Goal: Task Accomplishment & Management: Manage account settings

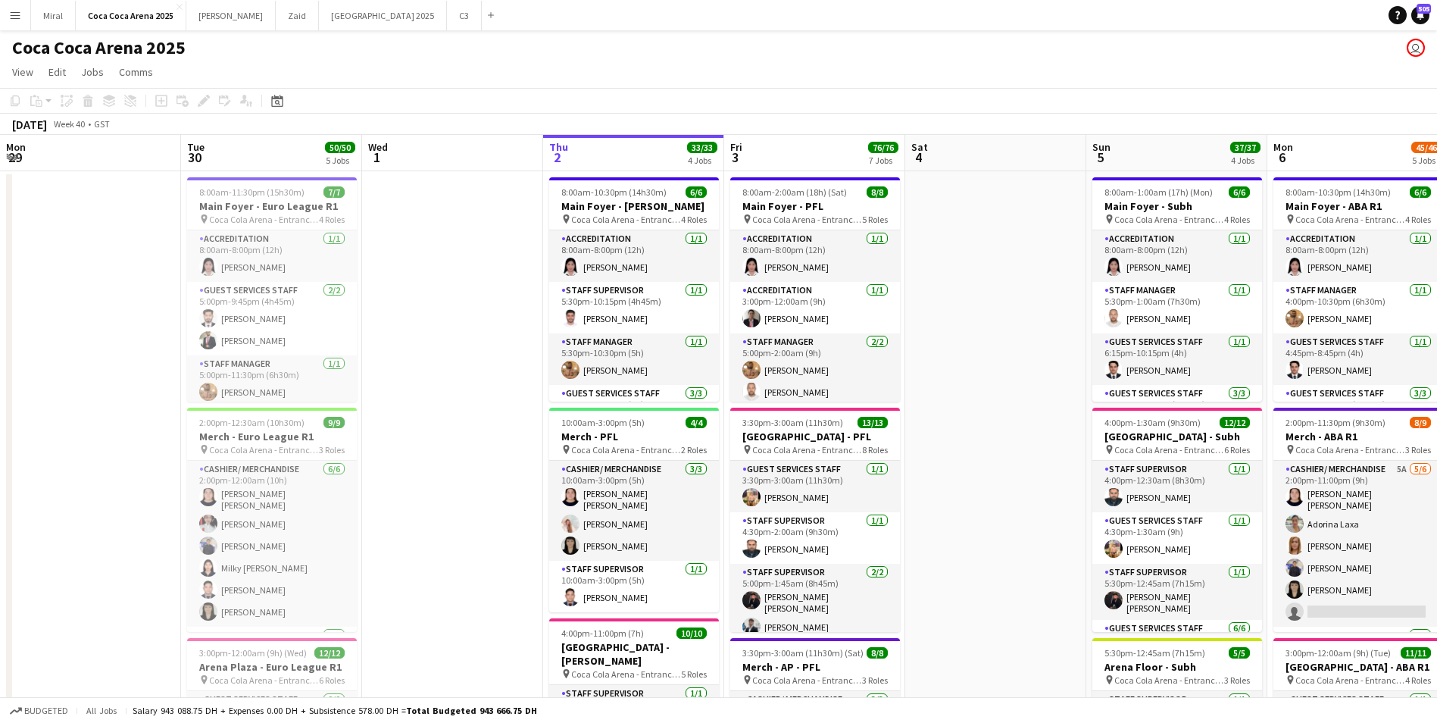
scroll to position [0, 362]
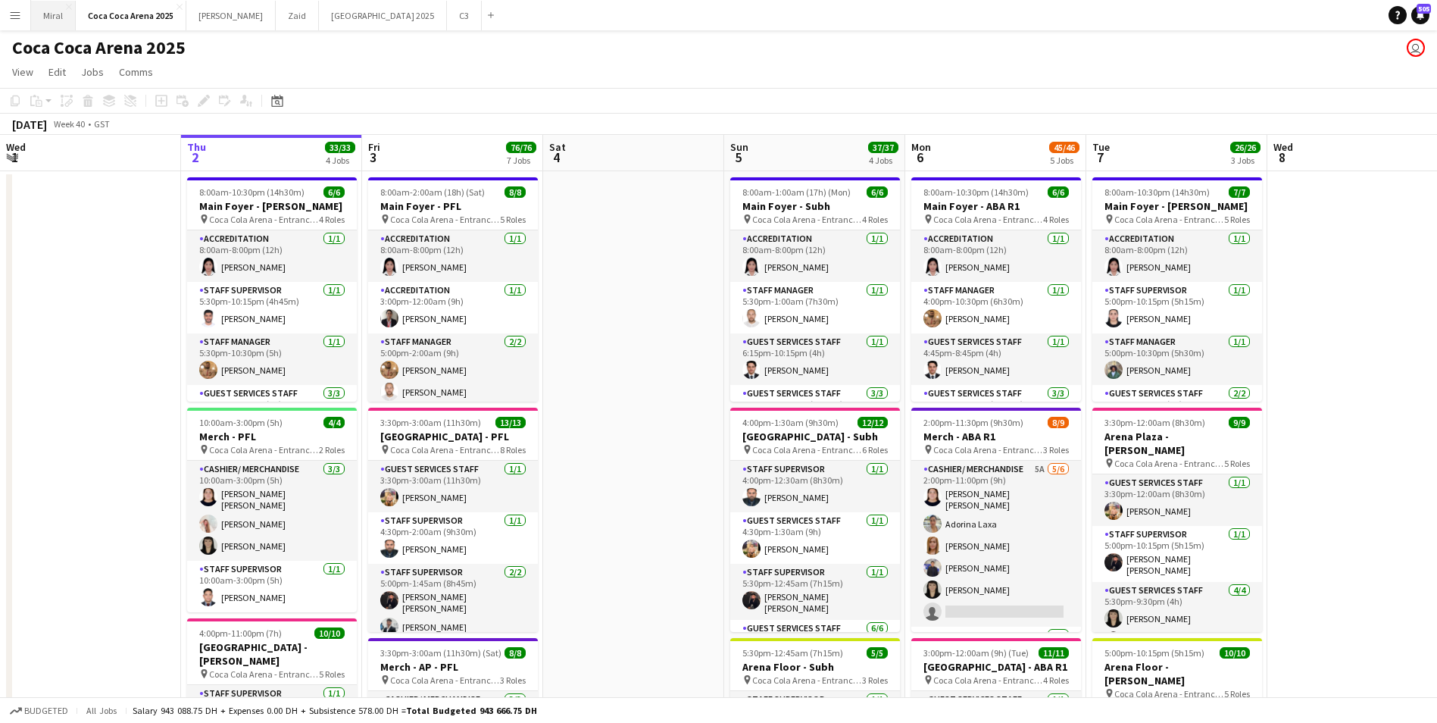
click at [52, 17] on button "Miral Close" at bounding box center [53, 16] width 45 height 30
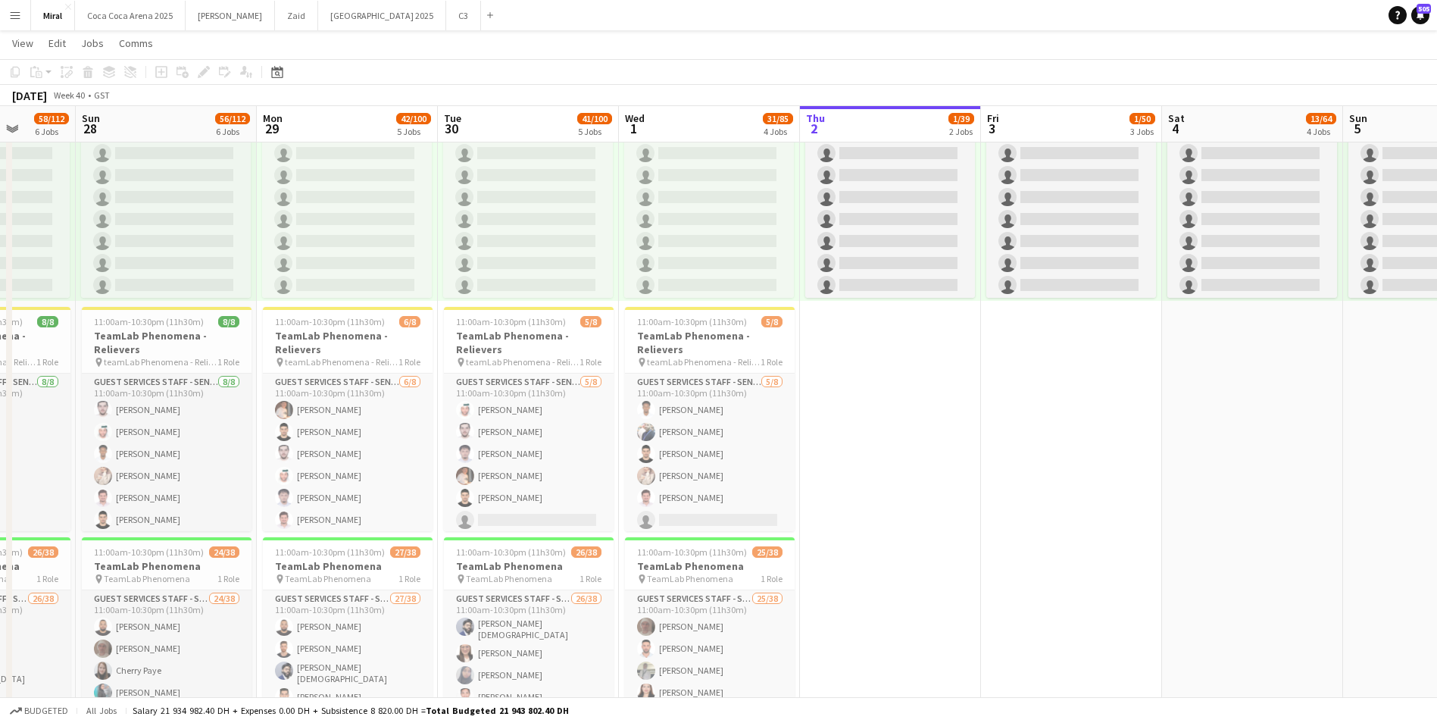
drag, startPoint x: 770, startPoint y: 469, endPoint x: 1285, endPoint y: 458, distance: 515.2
click at [1285, 458] on app-calendar-viewport "Thu 25 Fri 26 56/112 6 Jobs Sat 27 58/112 6 Jobs Sun 28 56/112 6 Jobs Mon 29 42…" at bounding box center [718, 583] width 1437 height 2261
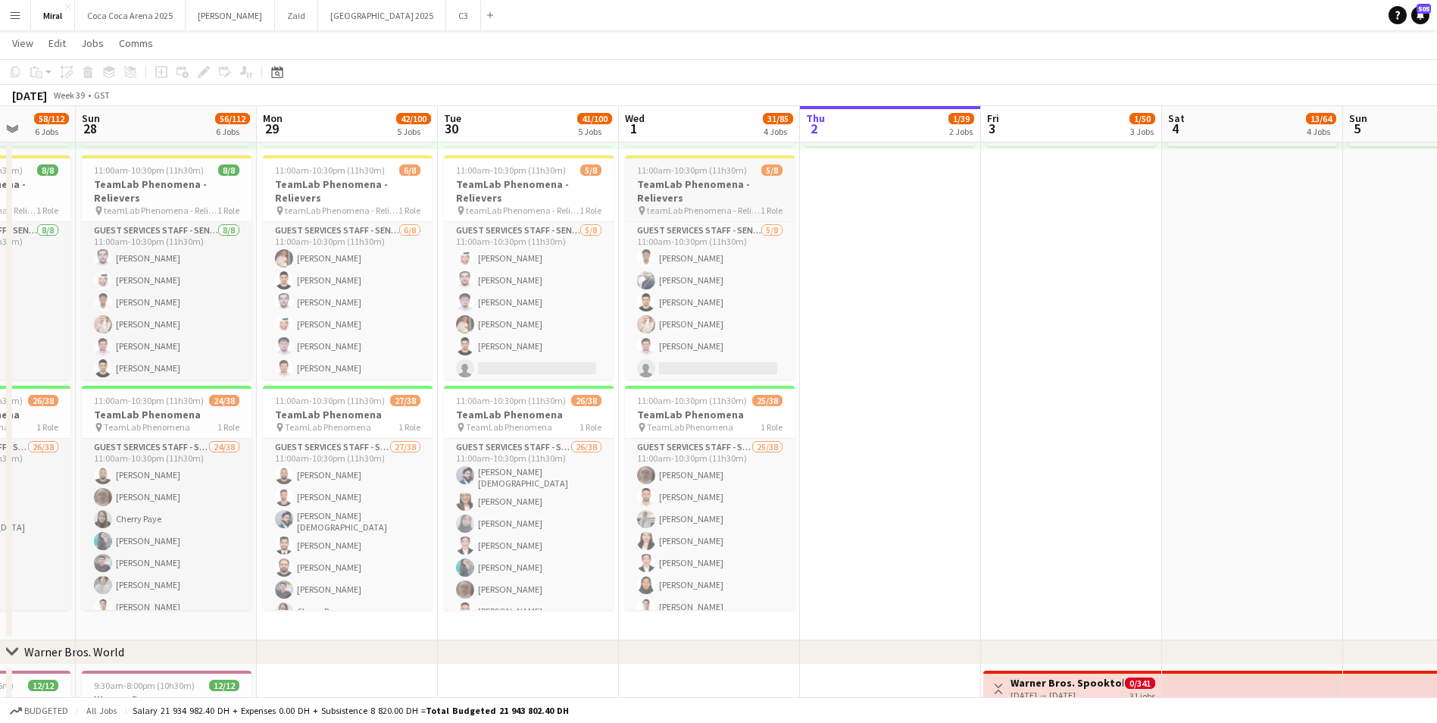
click at [707, 189] on h3 "TeamLab Phenomena - Relievers" at bounding box center [710, 190] width 170 height 27
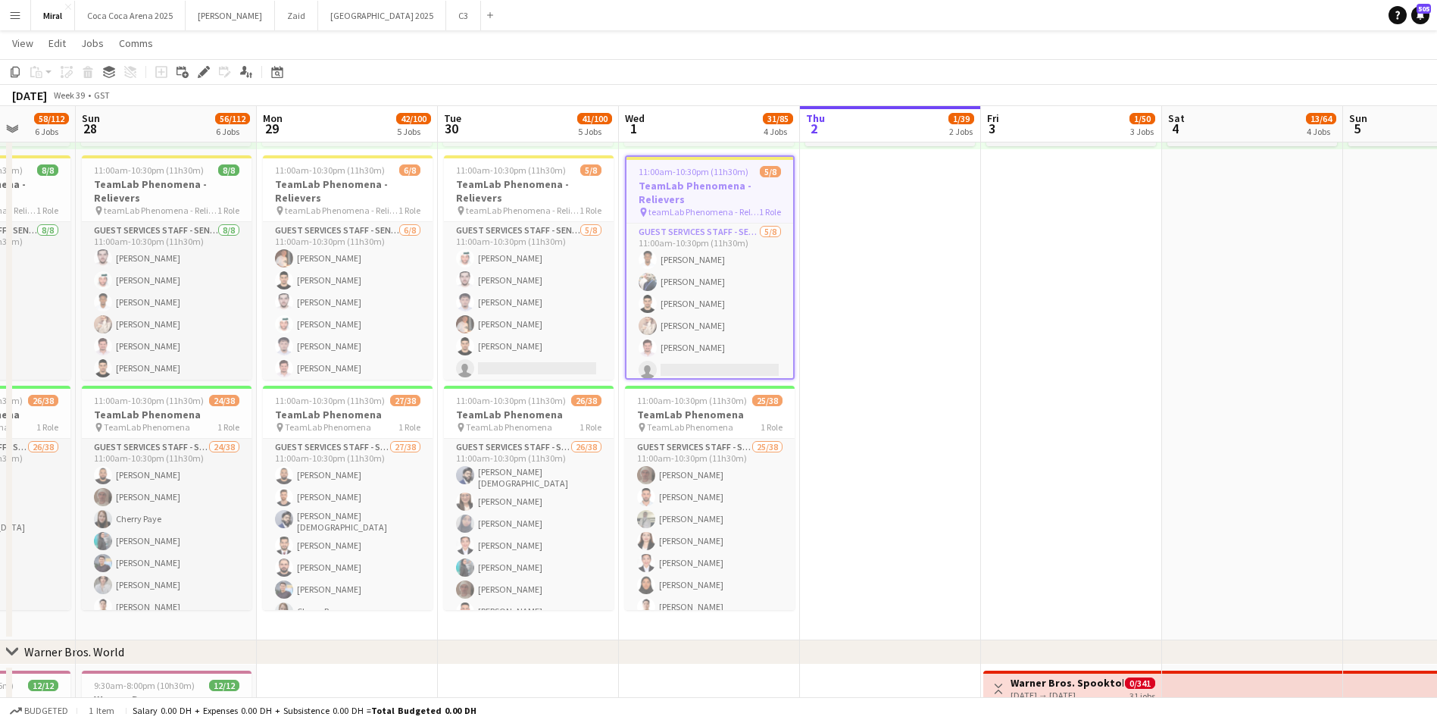
click at [888, 233] on app-date-cell "10:00am-8:00pm (10h) 0/38 pin TeamLab Phenomena 1 Role Guest Services Staff - S…" at bounding box center [890, 257] width 181 height 765
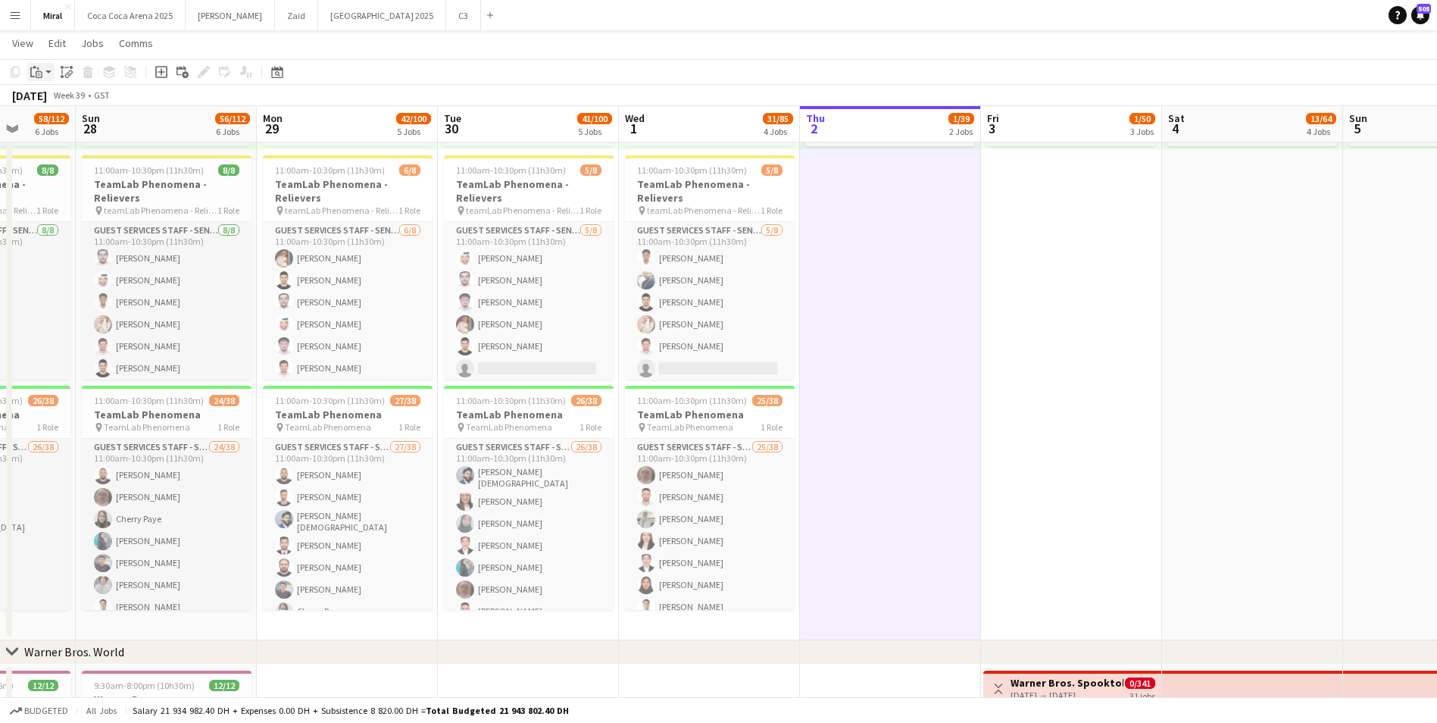
click at [42, 69] on div "Paste" at bounding box center [36, 72] width 18 height 18
click at [69, 125] on link "Paste with crew Ctrl+Shift+V" at bounding box center [111, 127] width 142 height 14
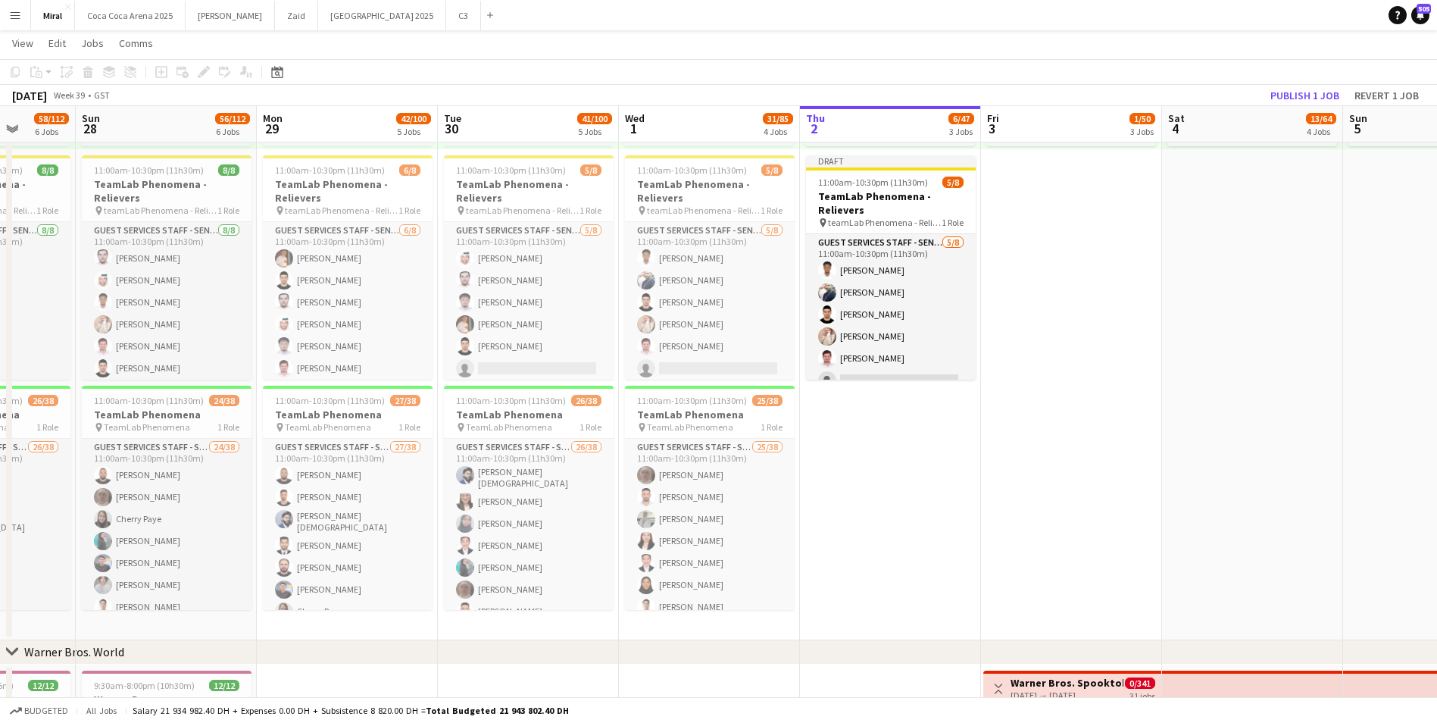
click at [1019, 229] on app-date-cell "10:00am-8:00pm (10h) 0/38 pin TeamLab Phenomena 1 Role Guest Services Staff - S…" at bounding box center [1071, 257] width 181 height 765
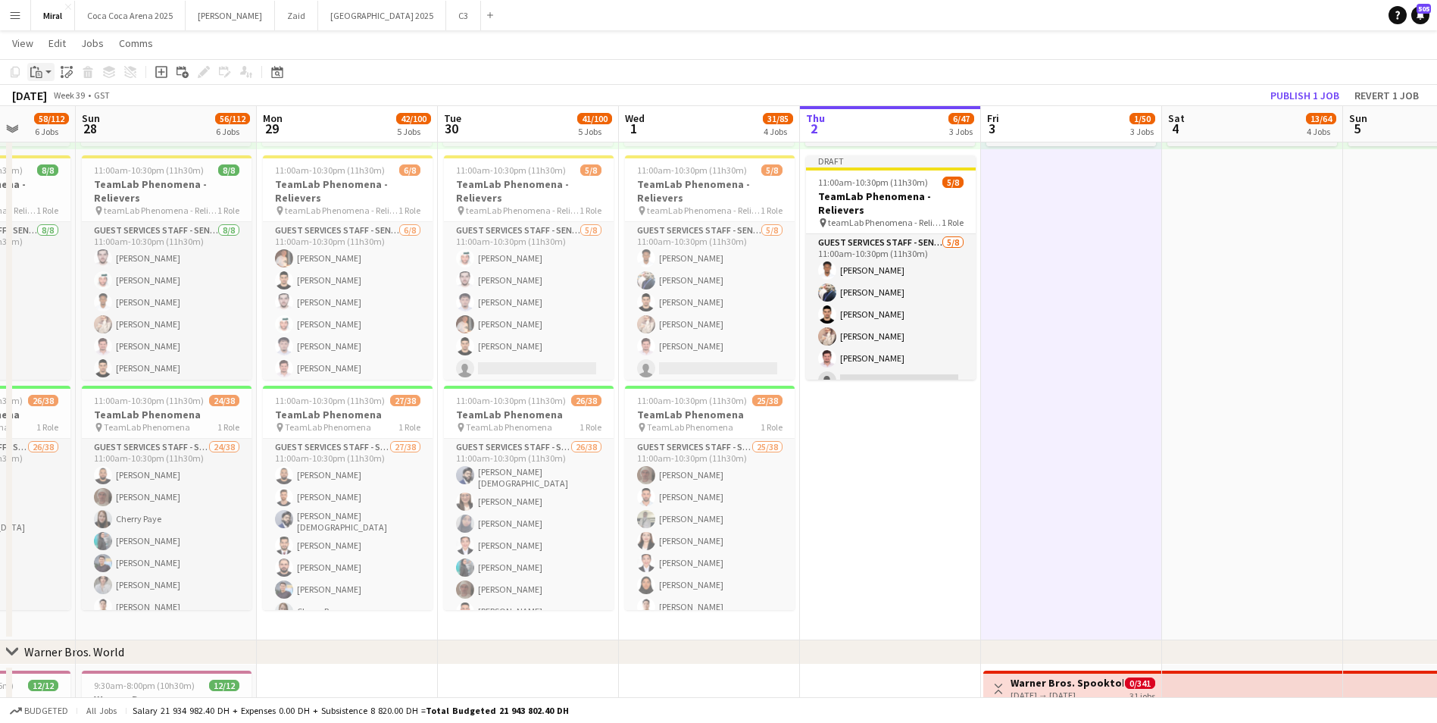
click at [47, 71] on app-action-btn "Paste" at bounding box center [40, 72] width 27 height 18
click at [66, 123] on link "Paste with crew Ctrl+Shift+V" at bounding box center [111, 127] width 142 height 14
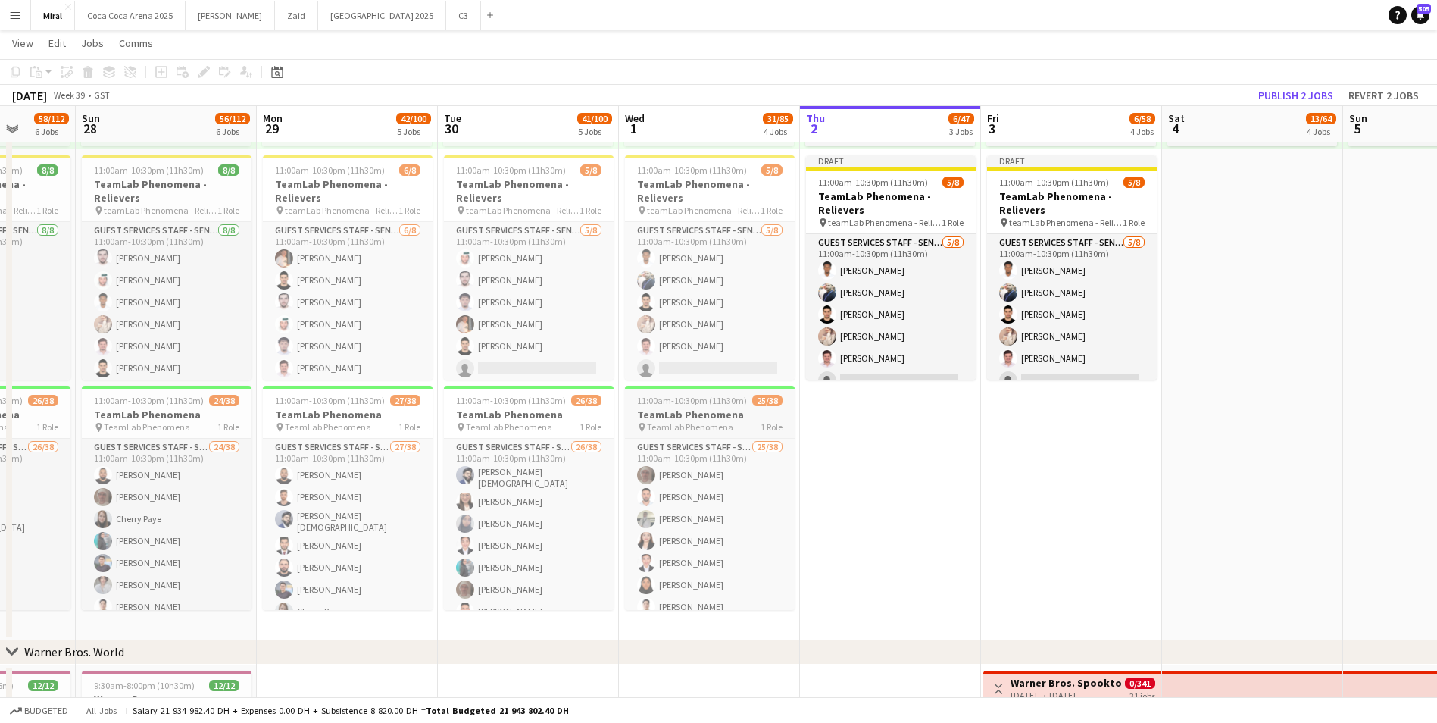
click at [699, 416] on h3 "TeamLab Phenomena" at bounding box center [710, 415] width 170 height 14
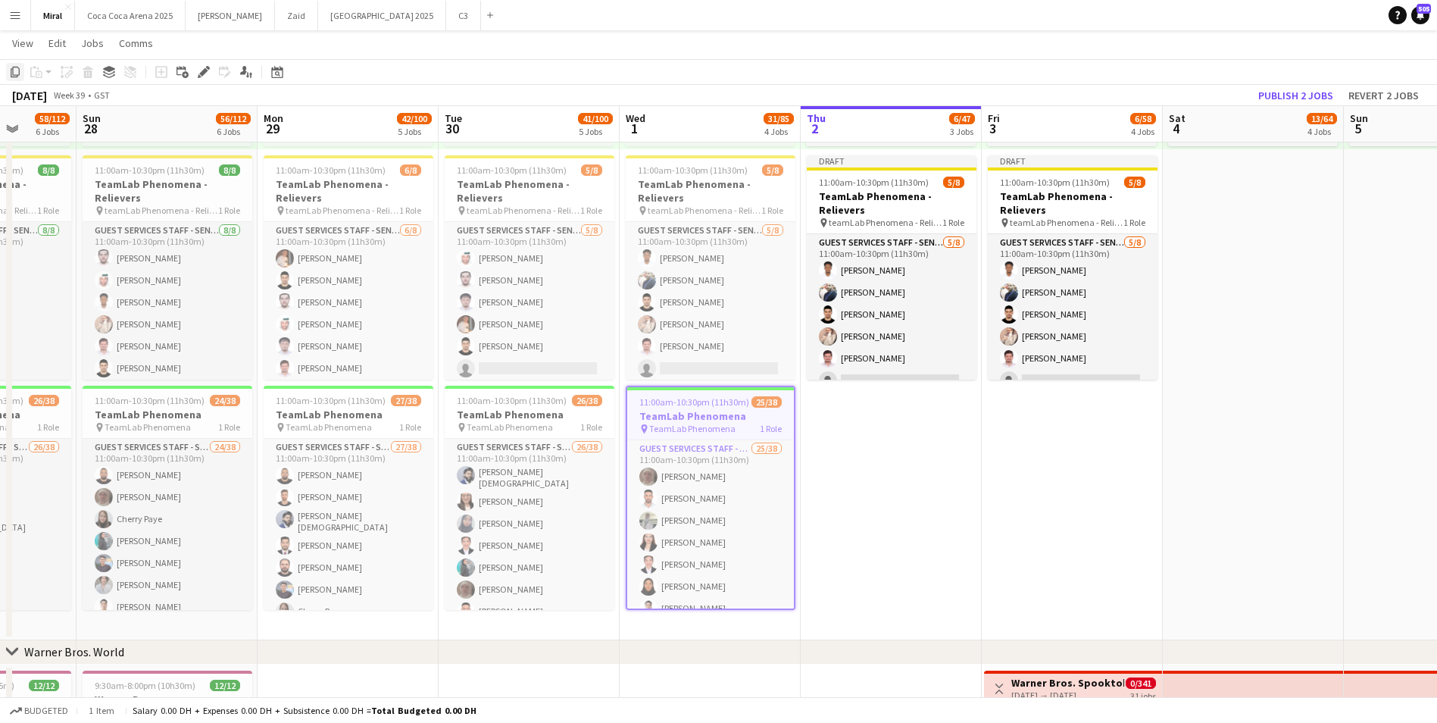
click at [11, 70] on icon "Copy" at bounding box center [15, 72] width 12 height 12
click at [884, 458] on app-date-cell "10:00am-8:00pm (10h) 0/38 pin TeamLab Phenomena 1 Role Guest Services Staff - S…" at bounding box center [891, 257] width 181 height 765
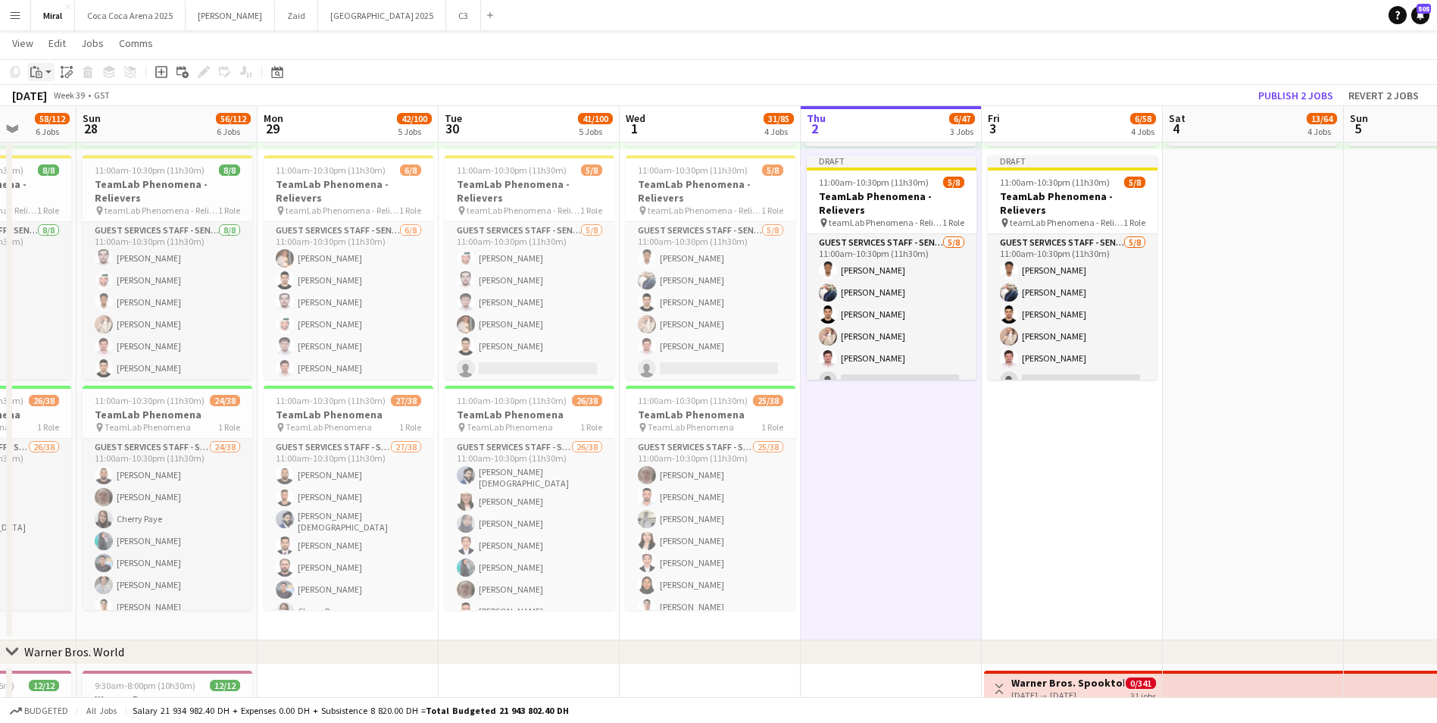
click at [39, 74] on icon "Paste" at bounding box center [36, 72] width 12 height 12
click at [86, 130] on link "Paste with crew Ctrl+Shift+V" at bounding box center [111, 127] width 142 height 14
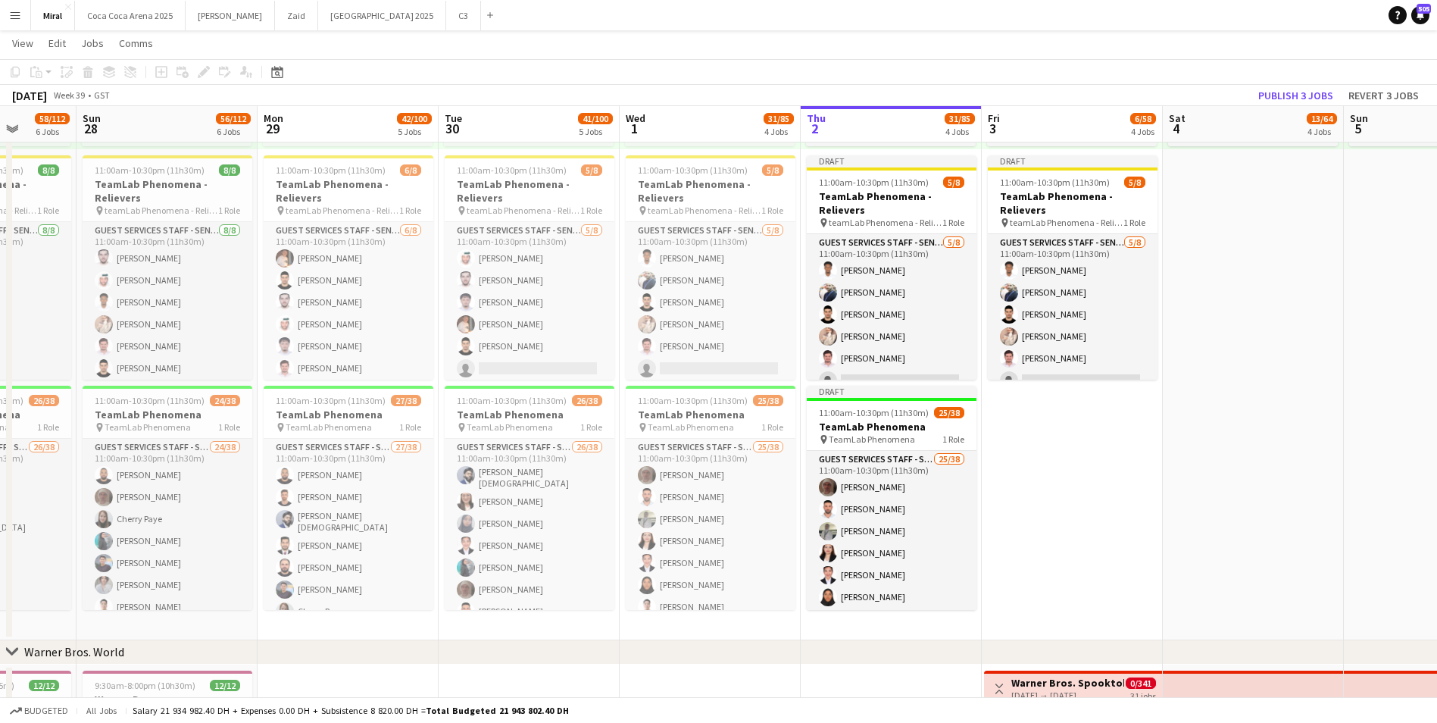
click at [1098, 484] on app-date-cell "10:00am-8:00pm (10h) 0/38 pin TeamLab Phenomena 1 Role Guest Services Staff - S…" at bounding box center [1072, 257] width 181 height 765
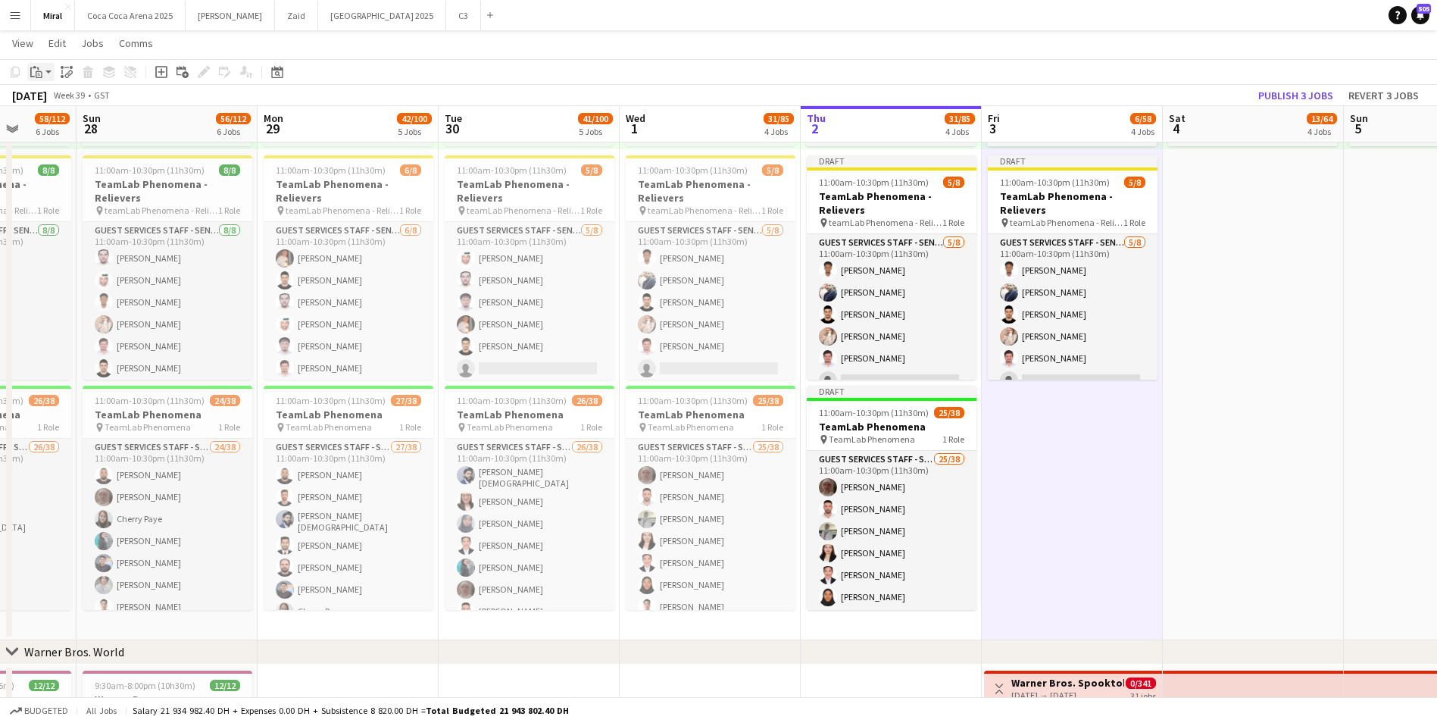
click at [32, 70] on icon "Paste" at bounding box center [36, 72] width 12 height 12
click at [59, 125] on link "Paste with crew Ctrl+Shift+V" at bounding box center [111, 127] width 142 height 14
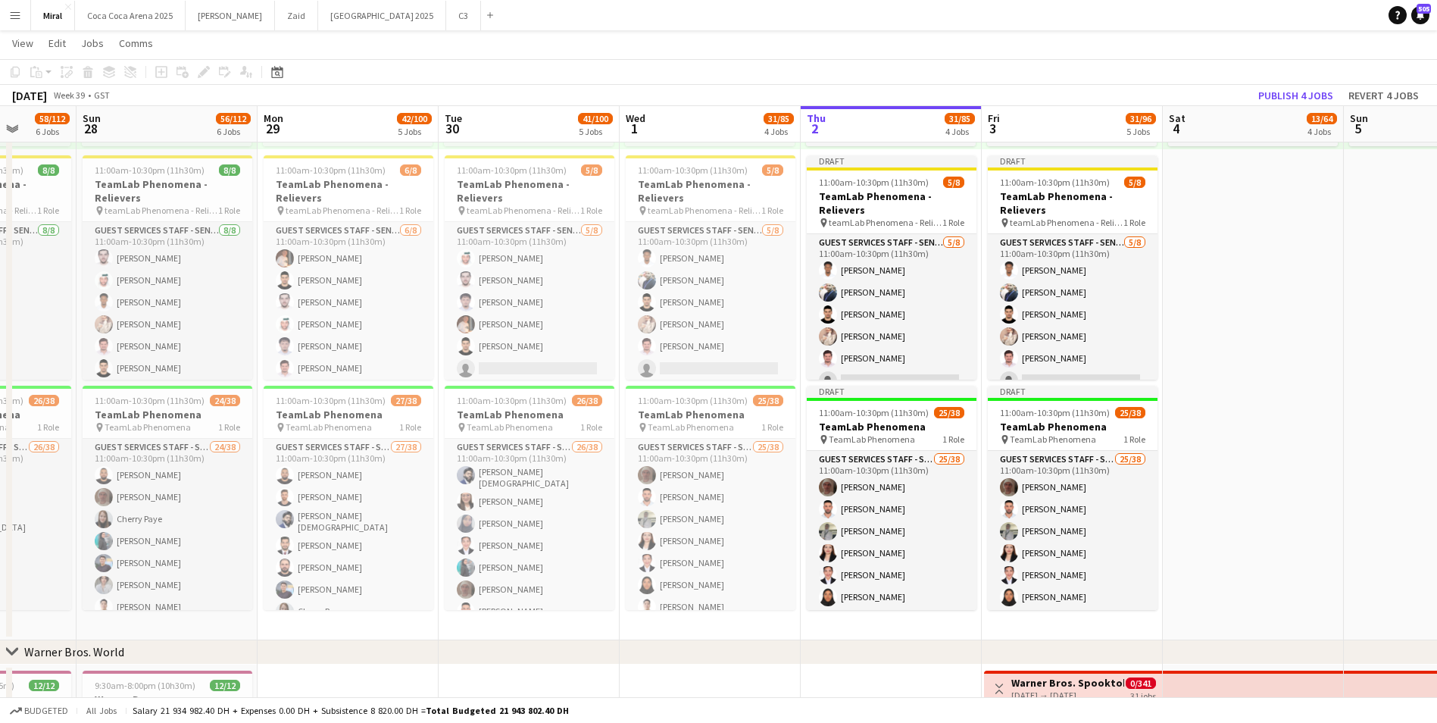
click at [1391, 361] on app-date-cell "10:00am-8:00pm (10h) 0/38 pin TeamLab Phenomena 1 Role Guest Services Staff - S…" at bounding box center [1434, 257] width 181 height 765
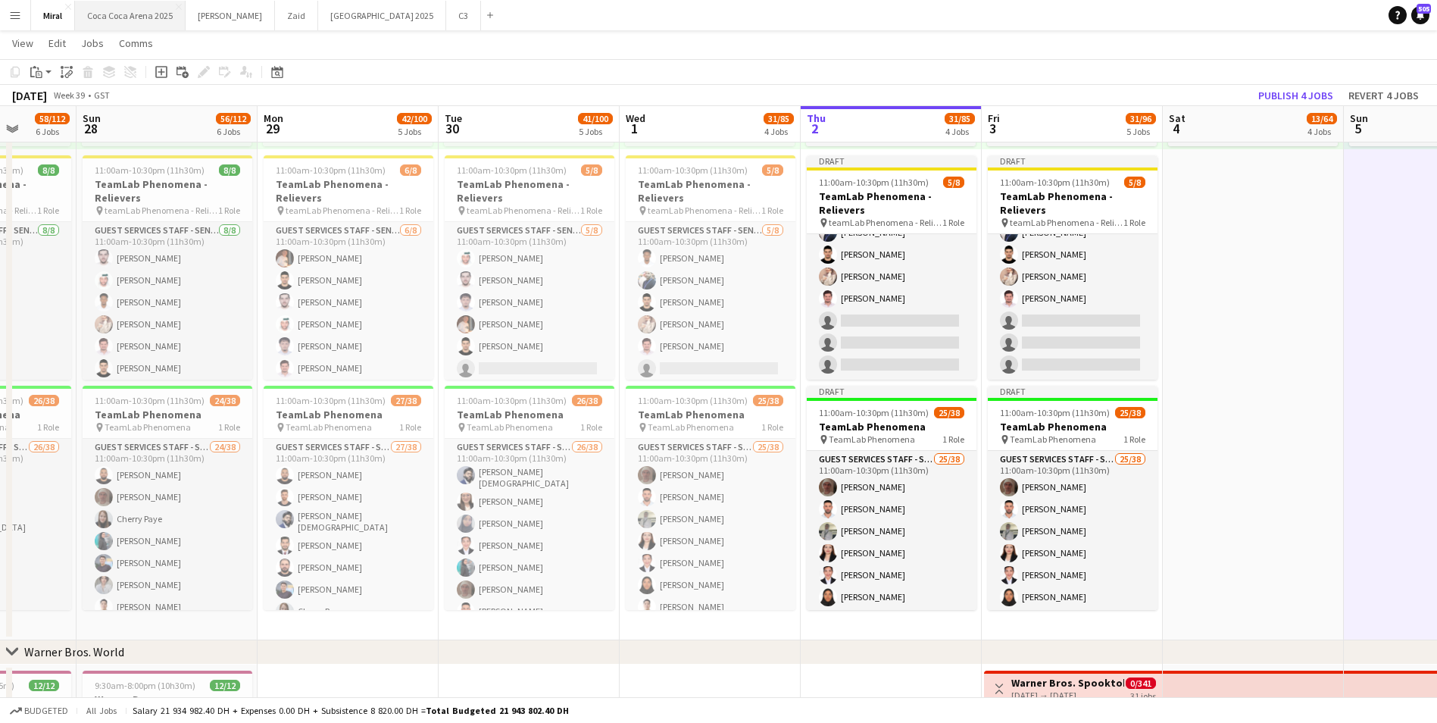
scroll to position [454, 0]
click at [1107, 203] on h3 "TeamLab Phenomena - Relievers" at bounding box center [1073, 202] width 170 height 27
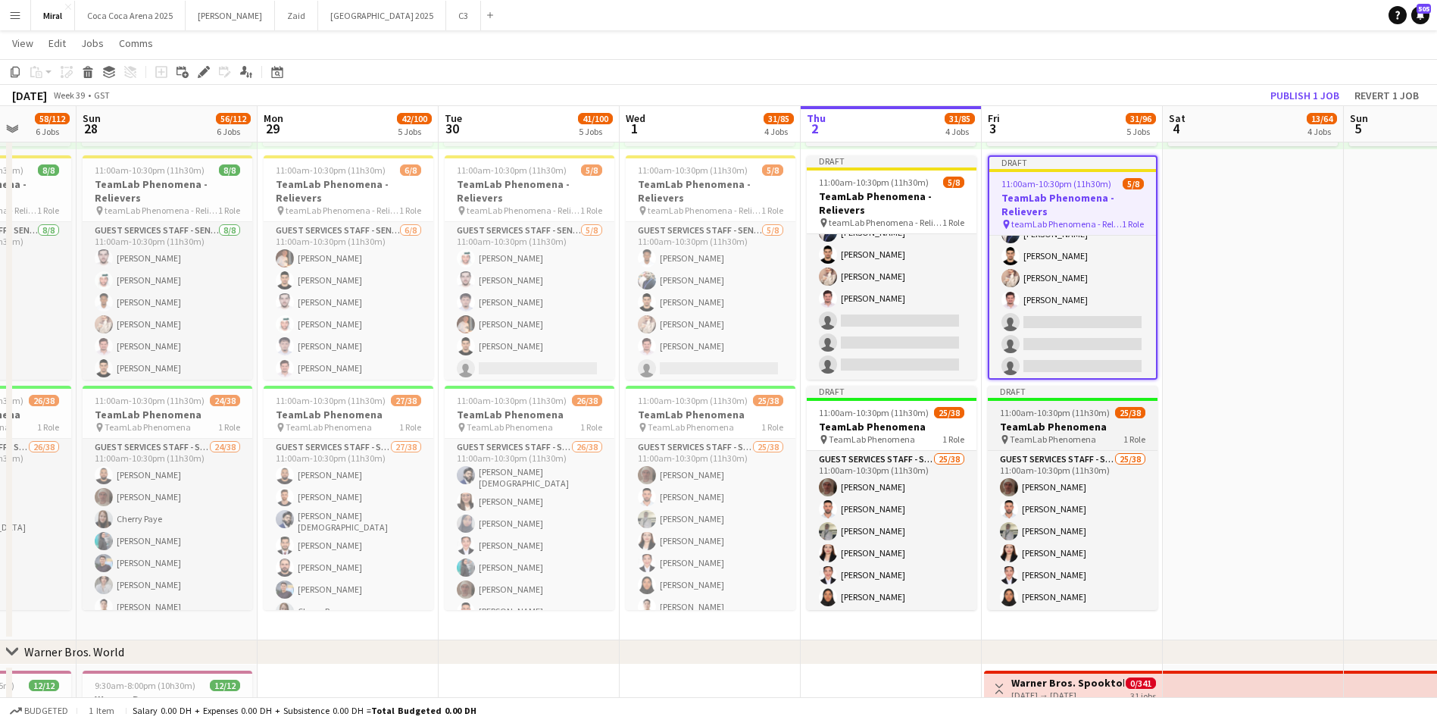
click at [1061, 420] on h3 "TeamLab Phenomena" at bounding box center [1073, 427] width 170 height 14
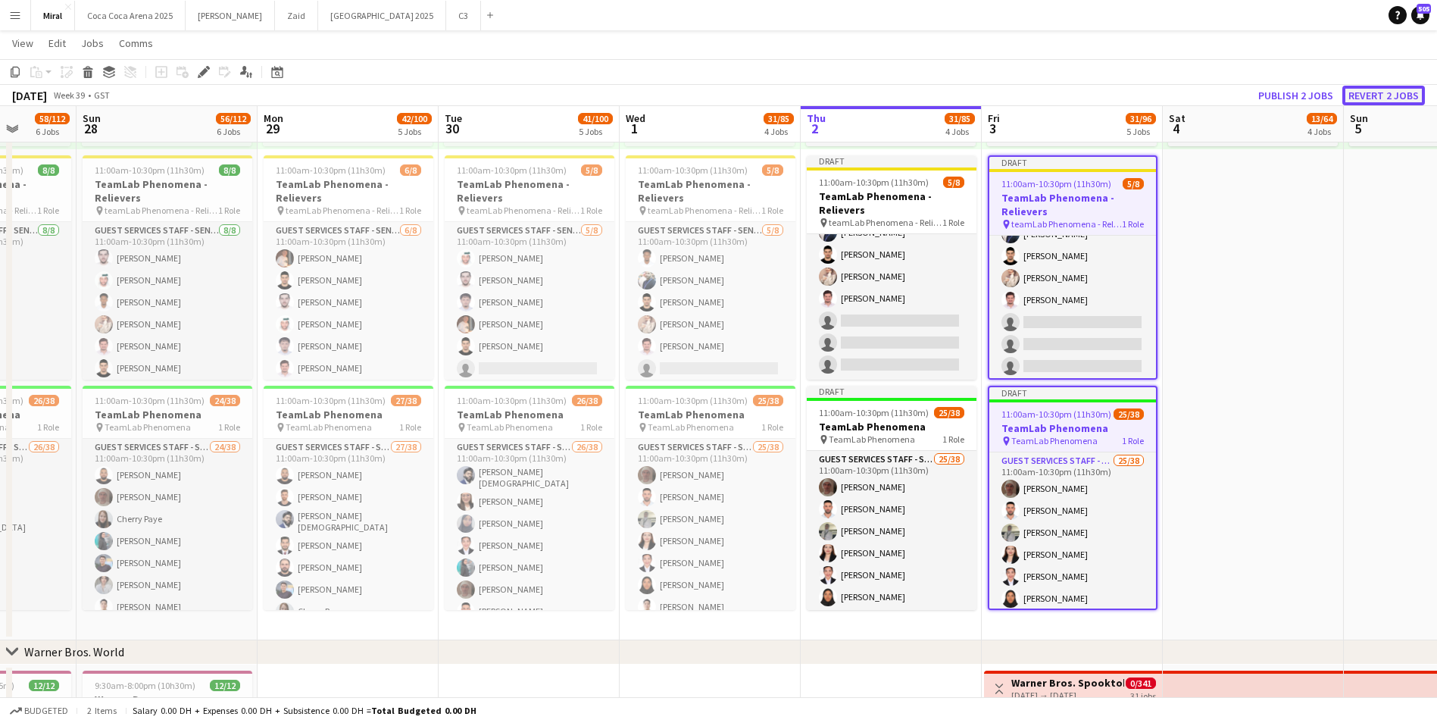
click at [1385, 97] on button "Revert 2 jobs" at bounding box center [1383, 96] width 83 height 20
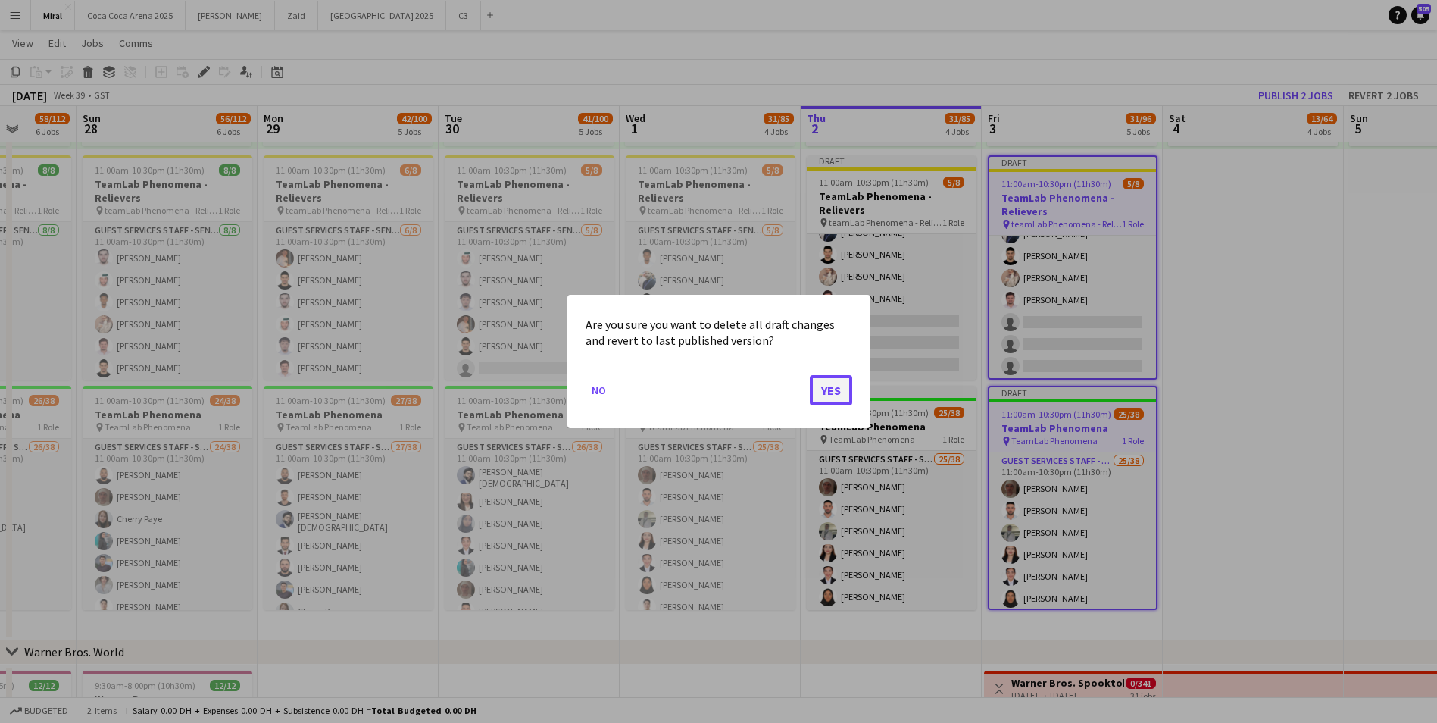
click at [835, 391] on button "Yes" at bounding box center [831, 390] width 42 height 30
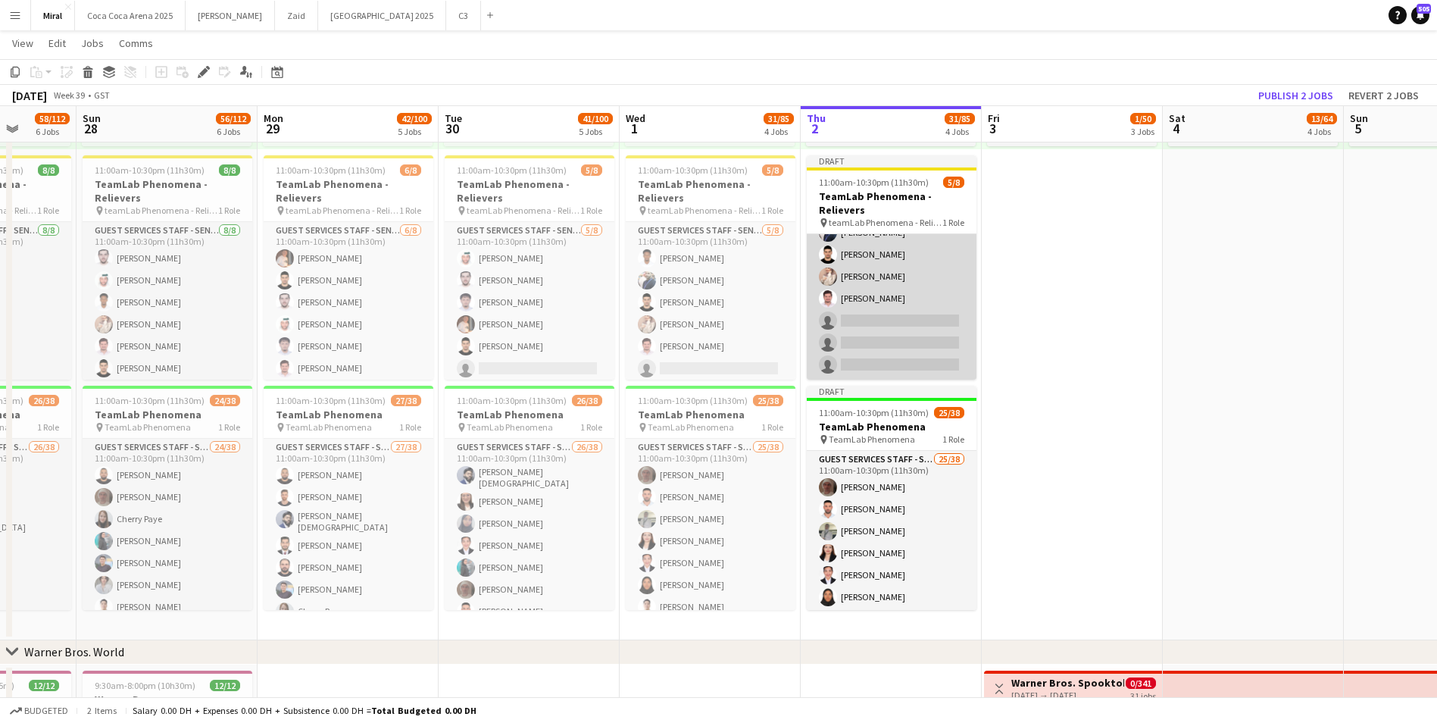
click at [901, 322] on app-card-role "Guest Services Staff - Senior [DATE] 11:00am-10:30pm (11h30m) [PERSON_NAME] [PE…" at bounding box center [892, 276] width 170 height 205
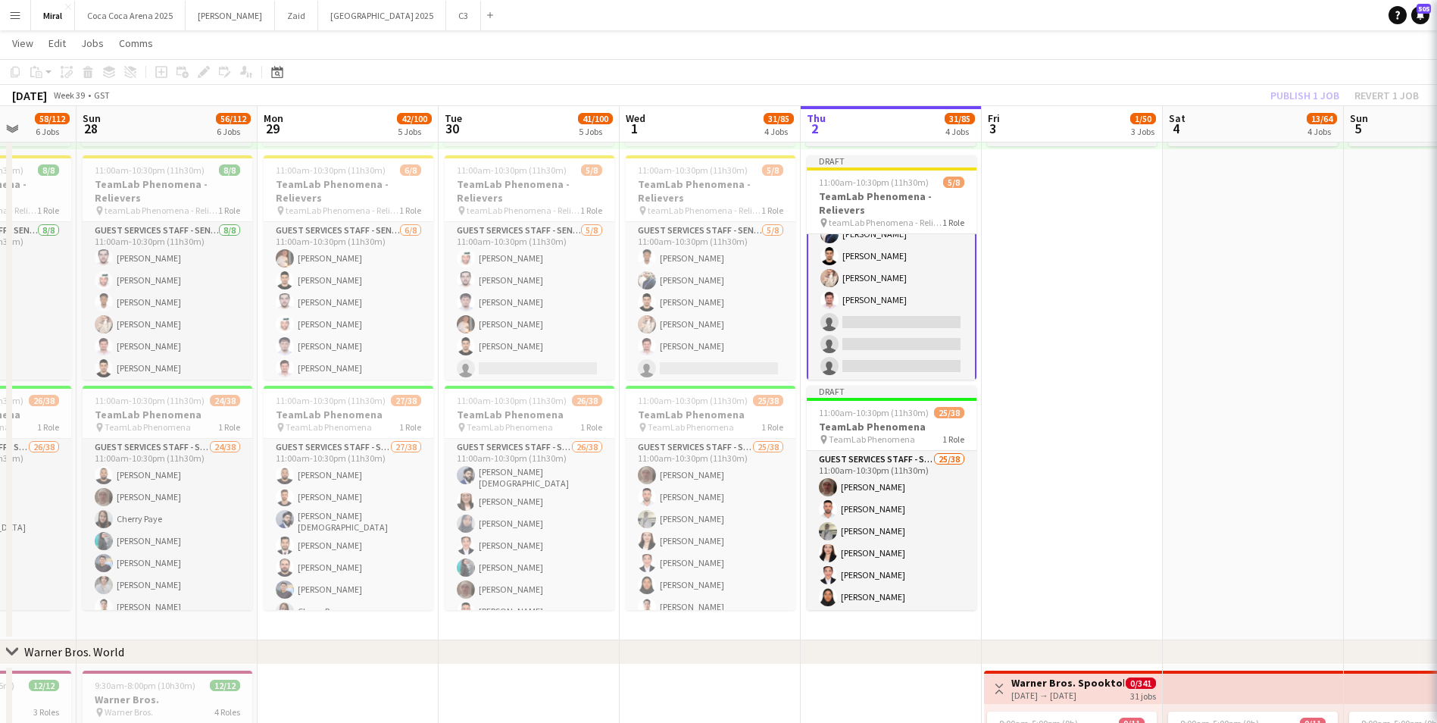
scroll to position [61, 0]
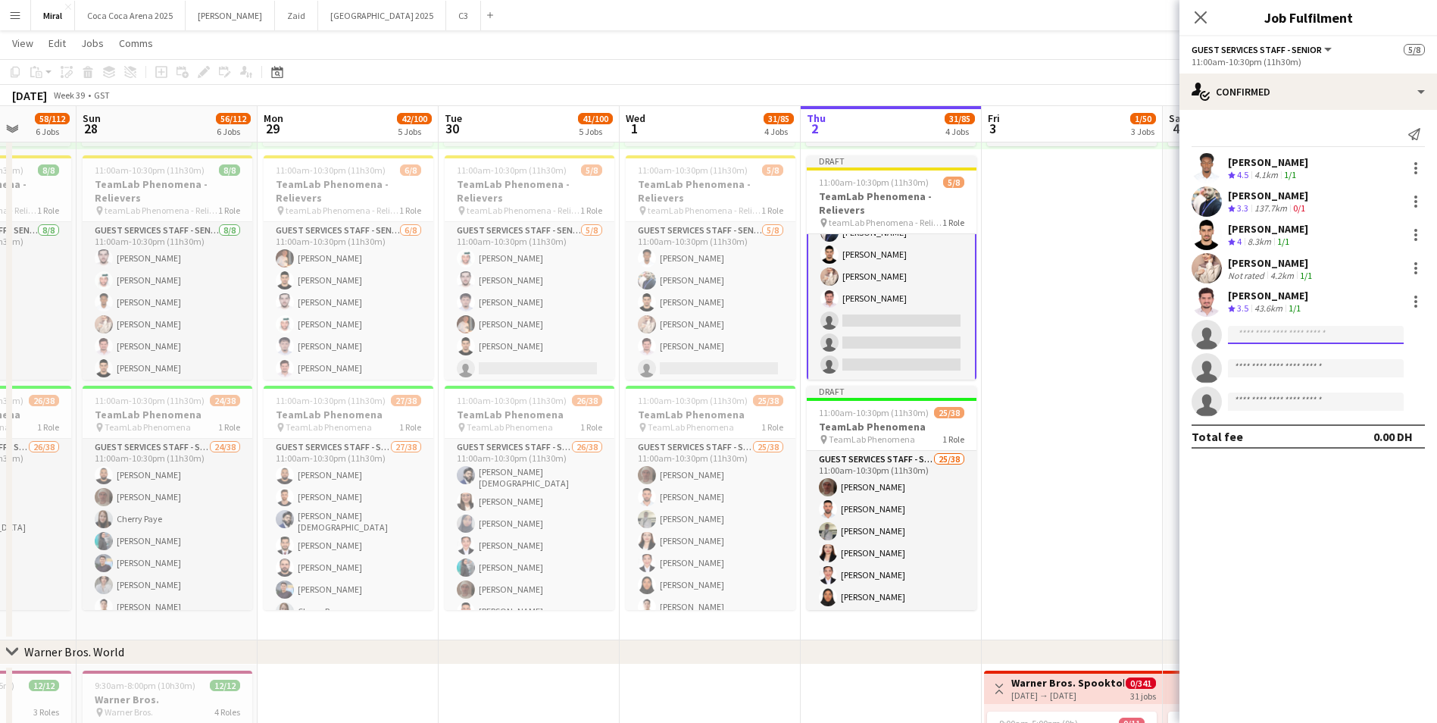
click at [1286, 333] on input at bounding box center [1316, 335] width 176 height 18
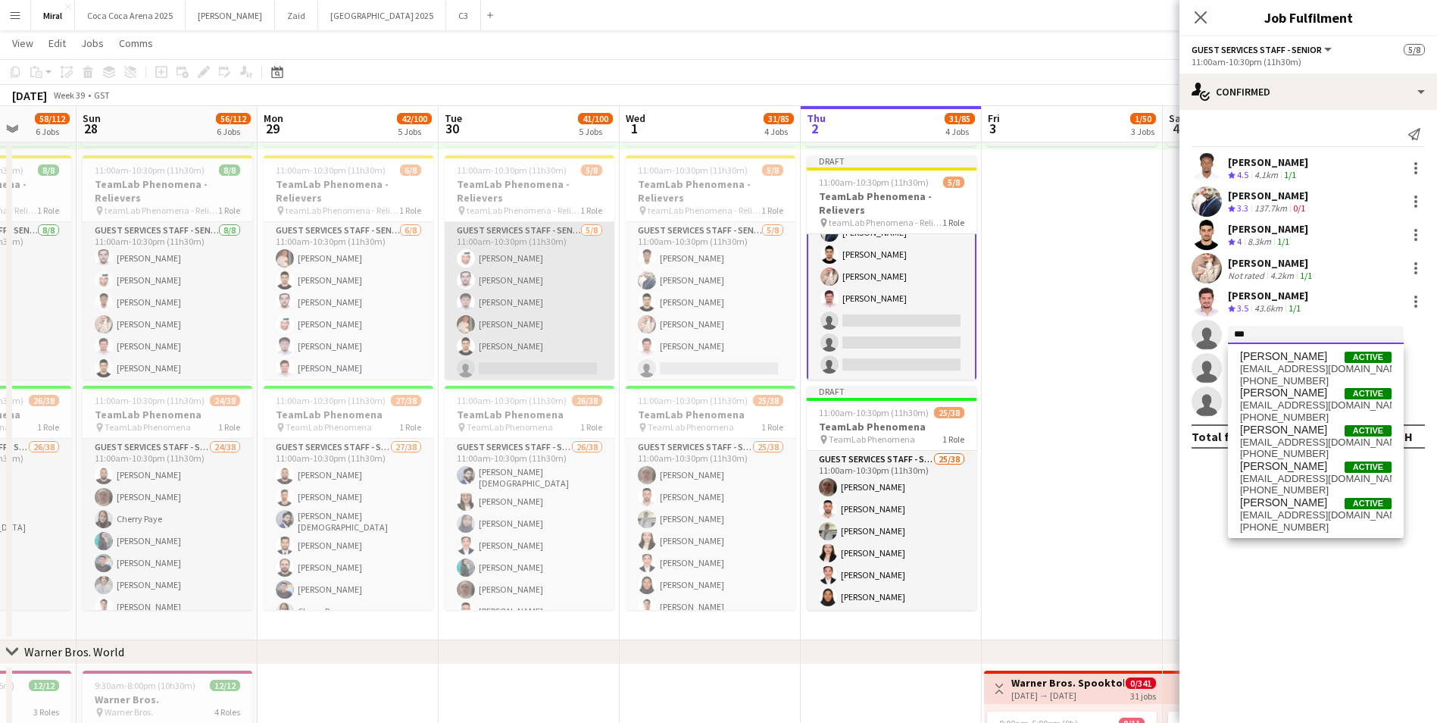
type input "***"
click at [551, 311] on app-card-role "Guest Services Staff - Senior [DATE] 11:00am-10:30pm (11h30m) Saeed Binselem Al…" at bounding box center [530, 324] width 170 height 205
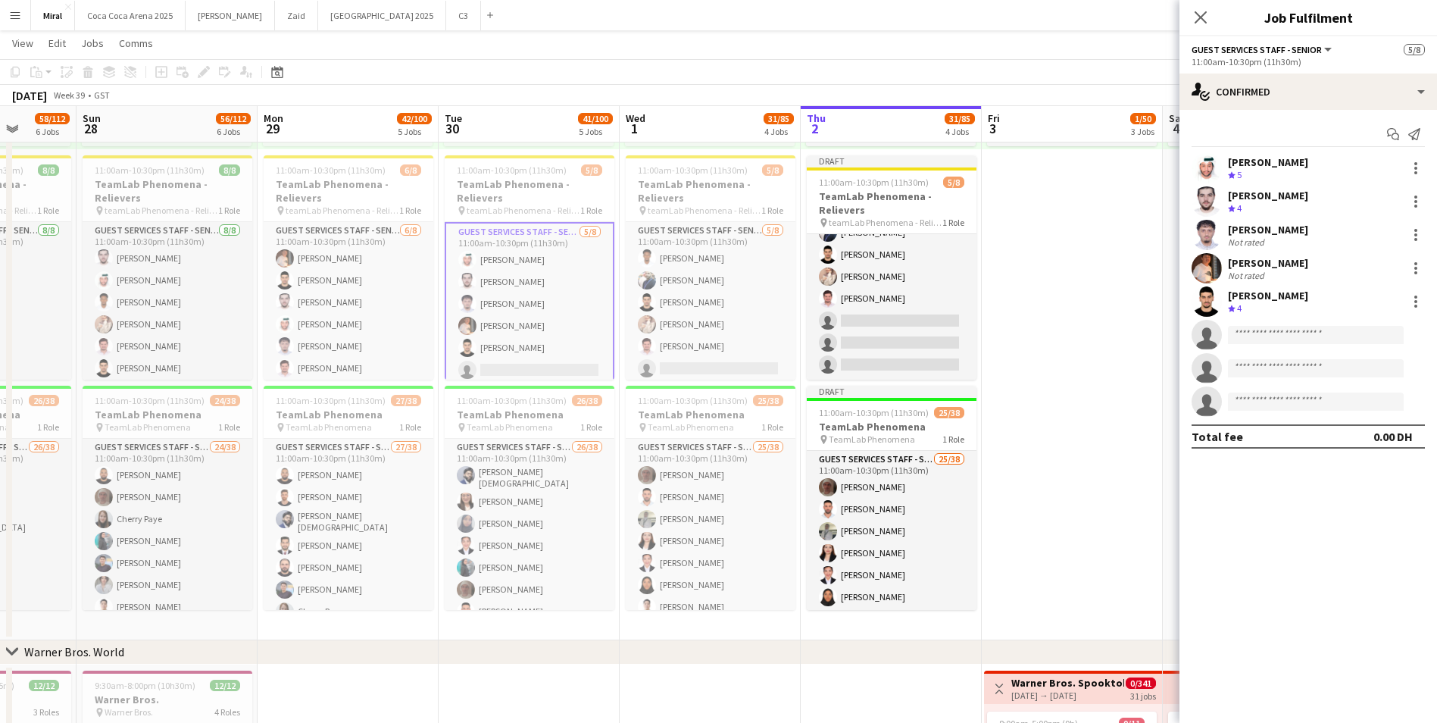
scroll to position [60, 0]
click at [1265, 197] on div "[PERSON_NAME]" at bounding box center [1268, 196] width 80 height 14
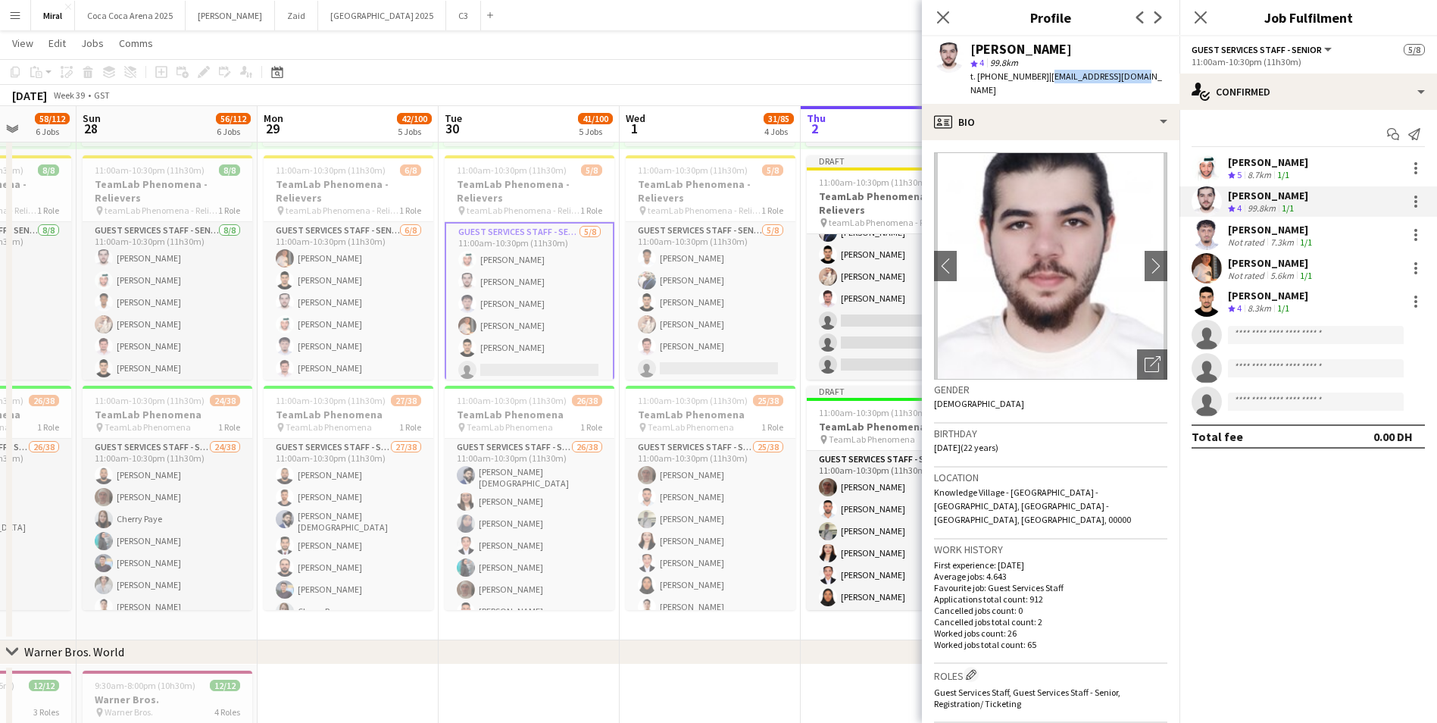
drag, startPoint x: 1044, startPoint y: 77, endPoint x: 1130, endPoint y: 77, distance: 86.4
click at [1130, 77] on div "[PERSON_NAME] star 4 99.8km t. [PHONE_NUMBER] | [EMAIL_ADDRESS][DOMAIN_NAME]" at bounding box center [1051, 69] width 258 height 67
copy span "[EMAIL_ADDRESS][DOMAIN_NAME]"
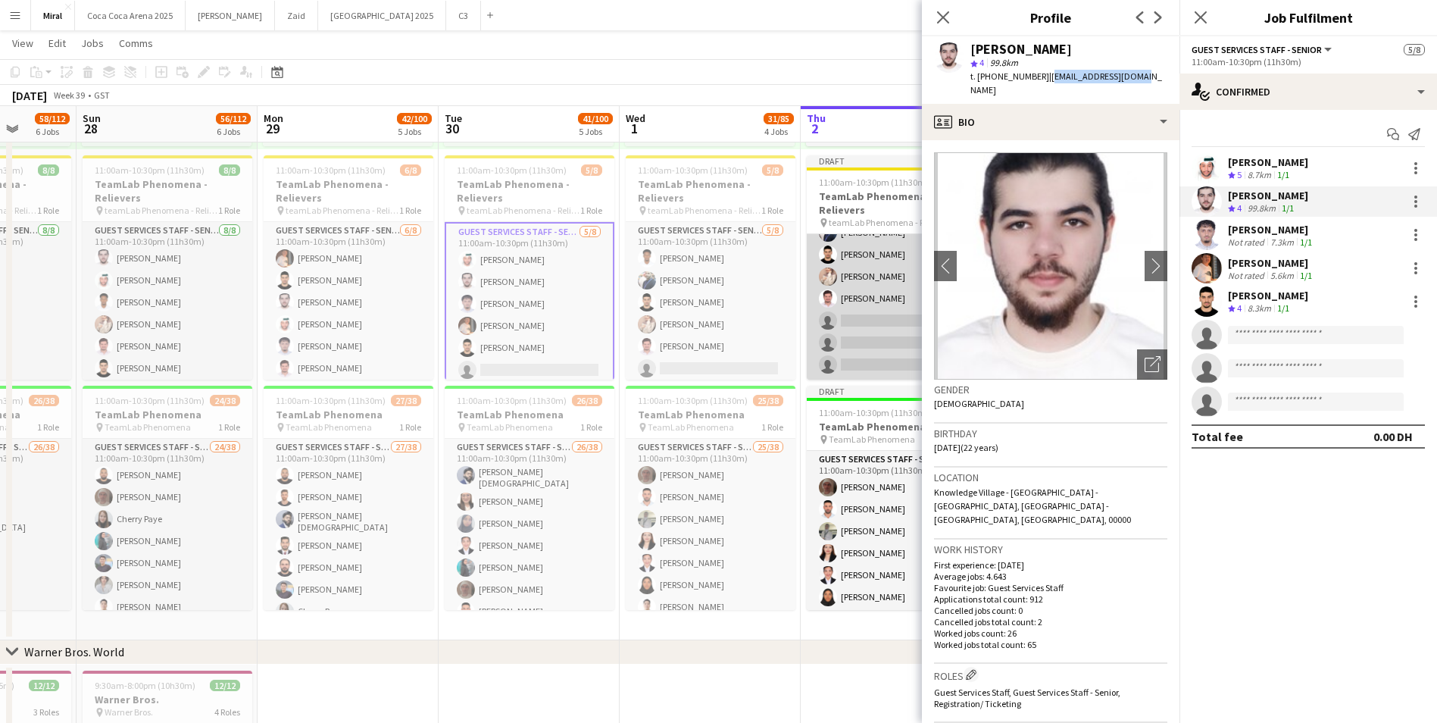
click at [850, 308] on app-card-role "Guest Services Staff - Senior [DATE] 11:00am-10:30pm (11h30m) [PERSON_NAME] [PE…" at bounding box center [892, 276] width 170 height 205
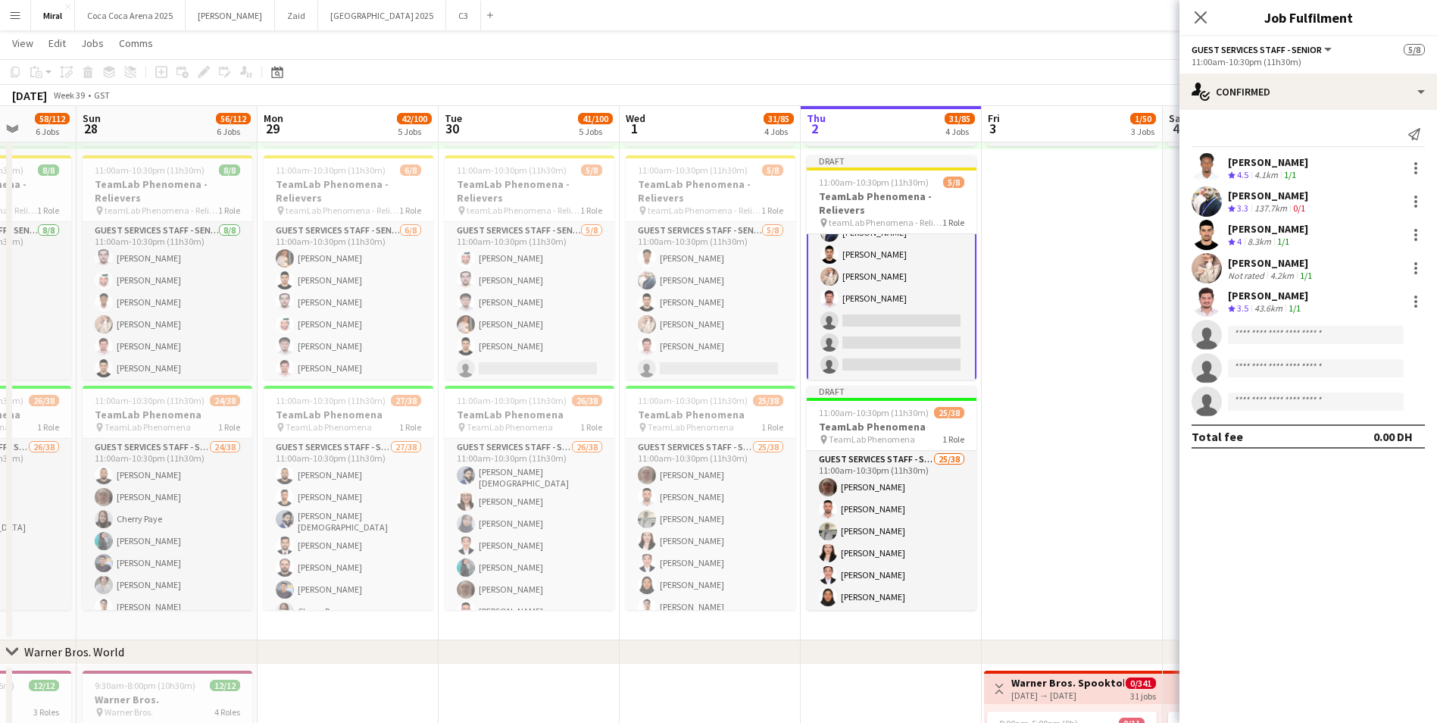
click at [869, 321] on app-card-role "Guest Services Staff - Senior [DATE] 11:00am-10:30pm (11h30m) [PERSON_NAME] [PE…" at bounding box center [892, 277] width 170 height 208
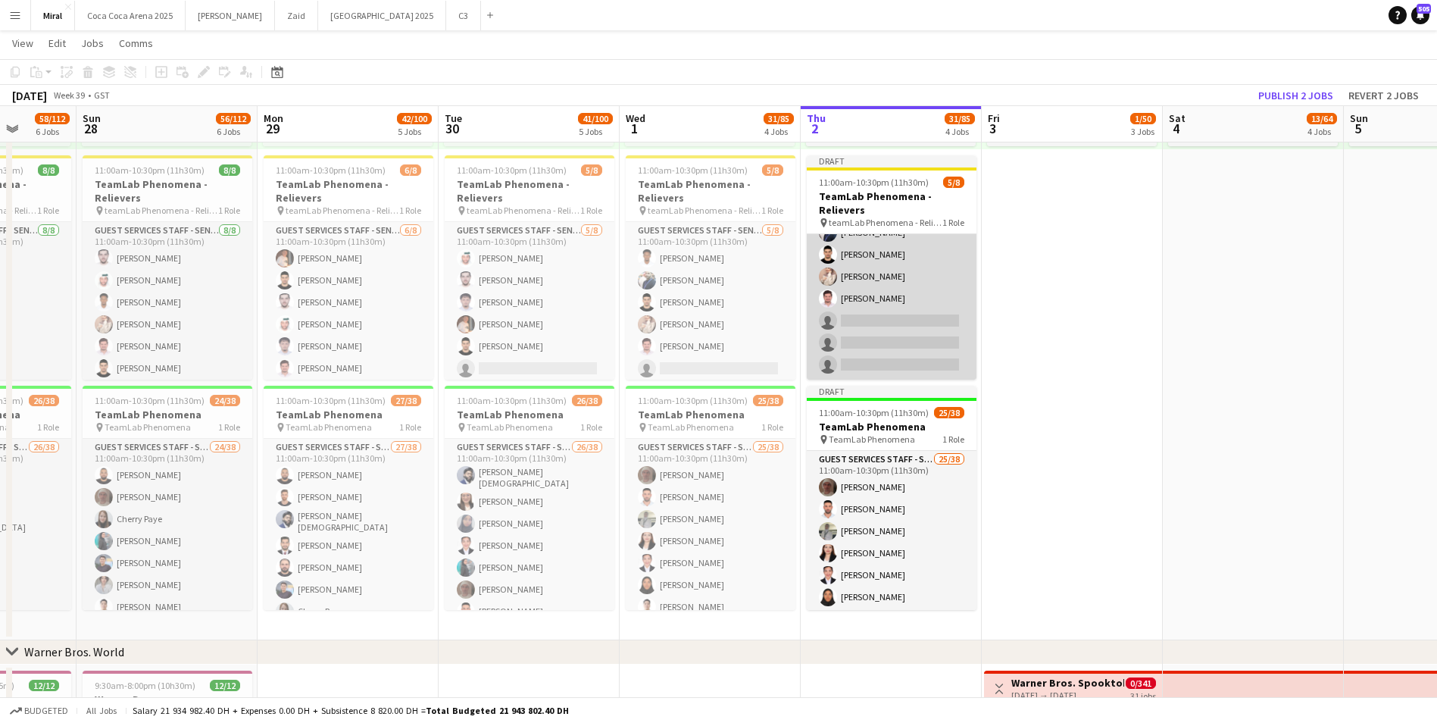
click at [872, 320] on app-card-role "Guest Services Staff - Senior [DATE] 11:00am-10:30pm (11h30m) [PERSON_NAME] [PE…" at bounding box center [892, 276] width 170 height 205
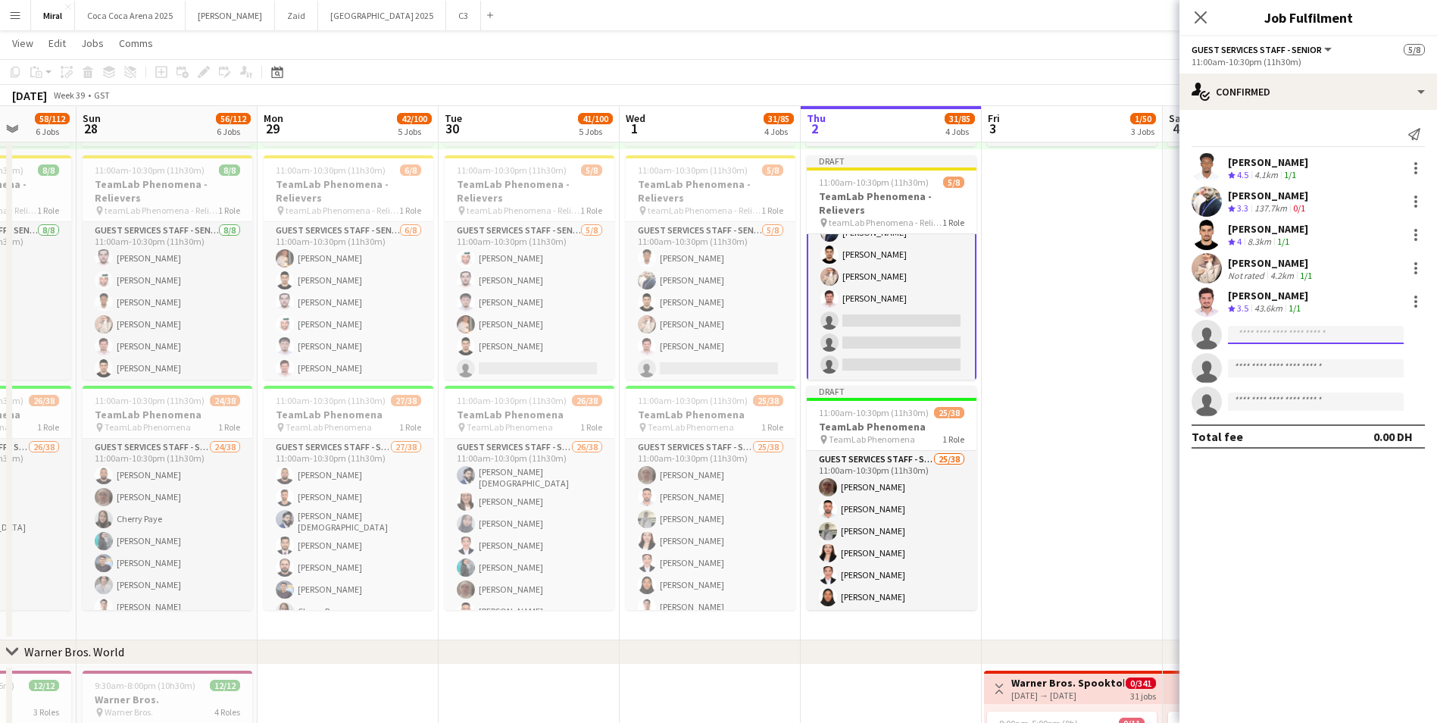
click at [1289, 331] on input at bounding box center [1316, 335] width 176 height 18
paste input "**********"
type input "**********"
click at [1294, 366] on span "[EMAIL_ADDRESS][DOMAIN_NAME]" at bounding box center [1315, 369] width 151 height 12
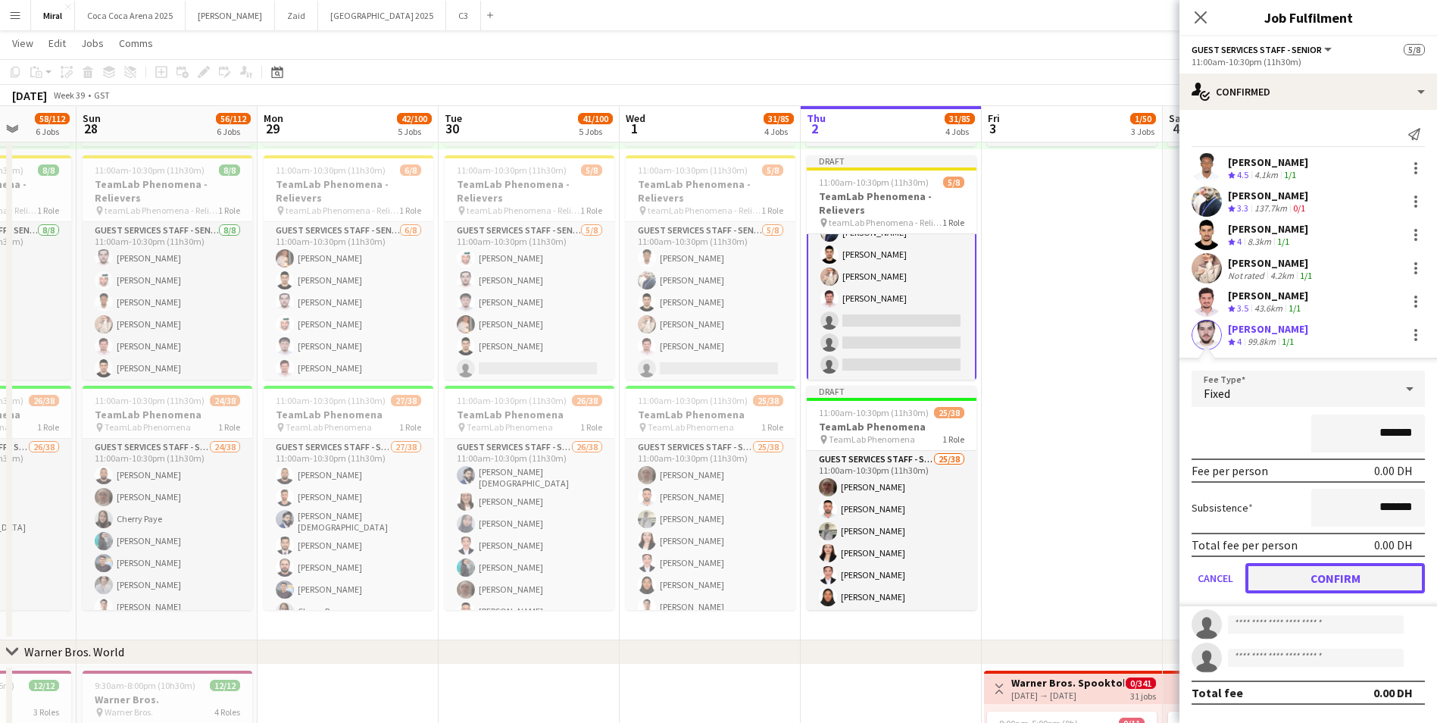
click at [1320, 576] on button "Confirm" at bounding box center [1335, 578] width 180 height 30
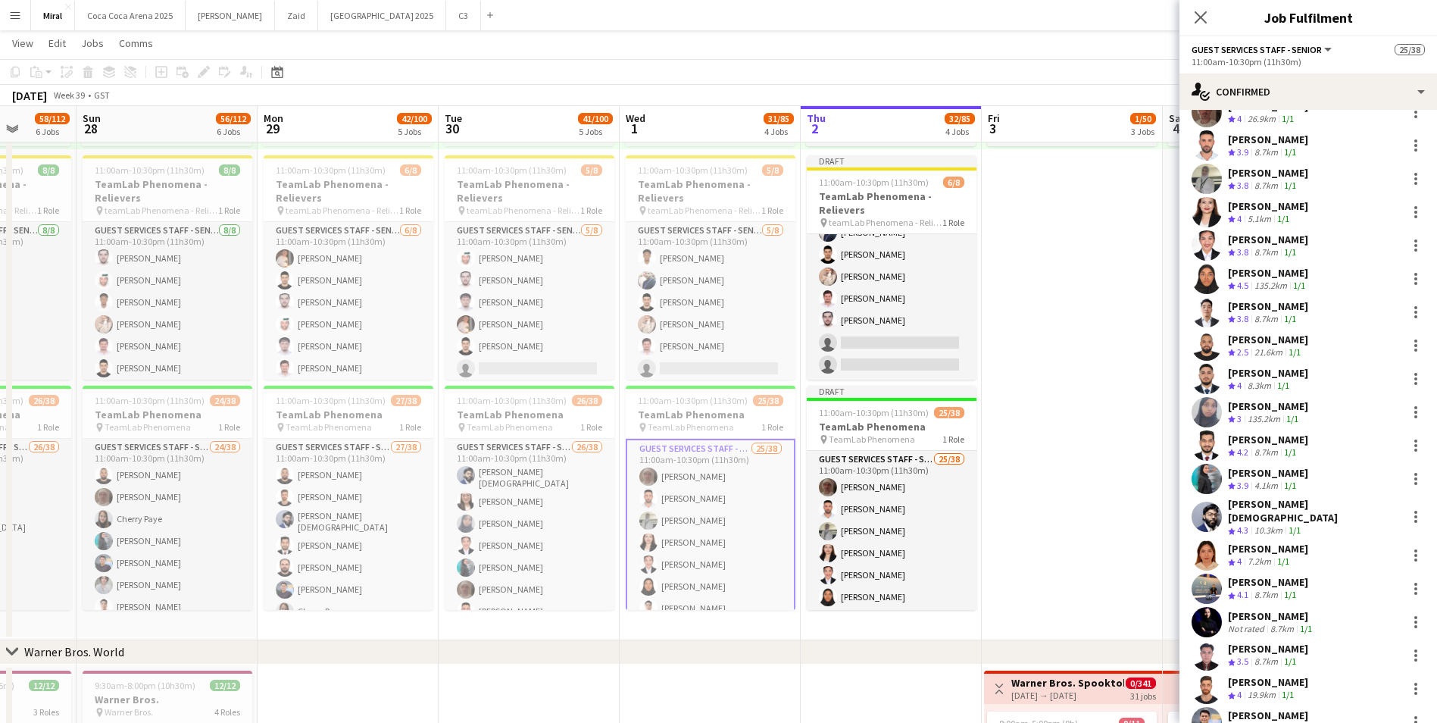
scroll to position [76, 0]
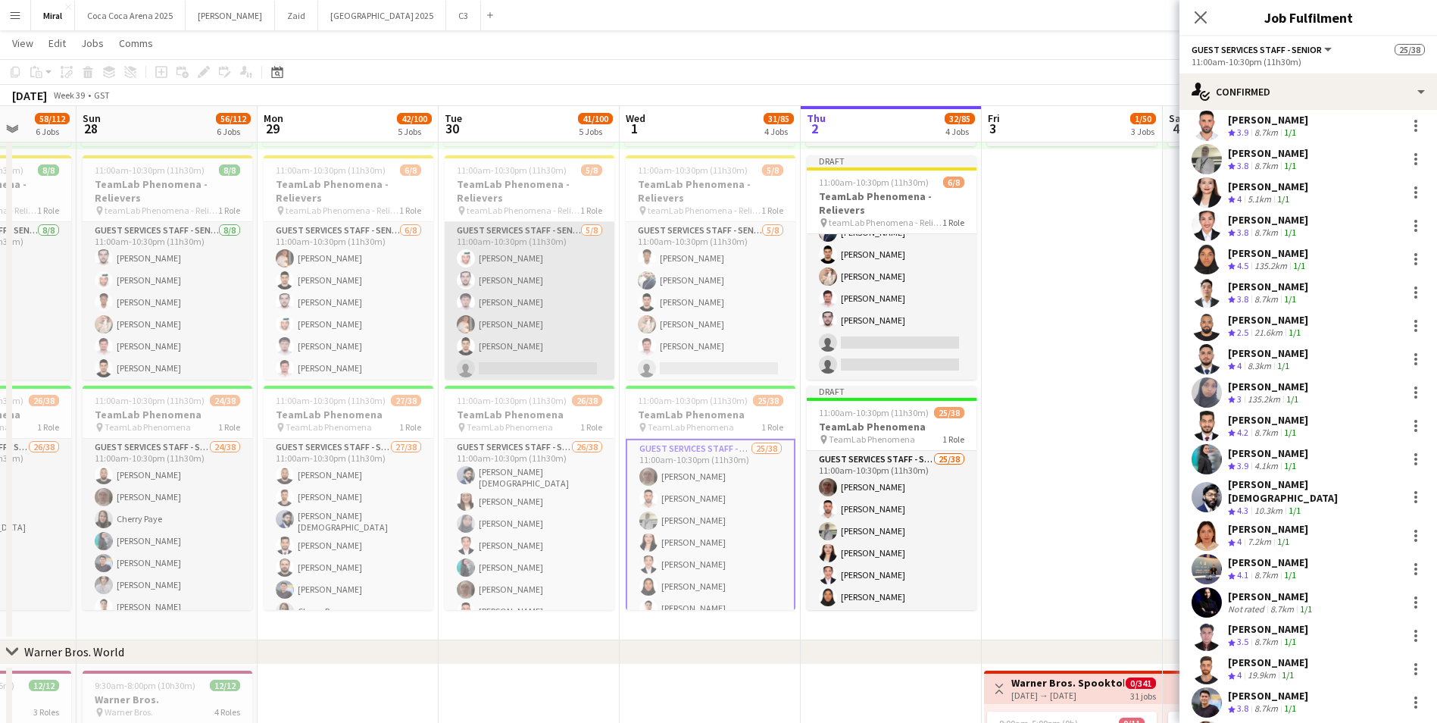
click at [528, 314] on app-card-role "Guest Services Staff - Senior [DATE] 11:00am-10:30pm (11h30m) Saeed Binselem Al…" at bounding box center [530, 324] width 170 height 205
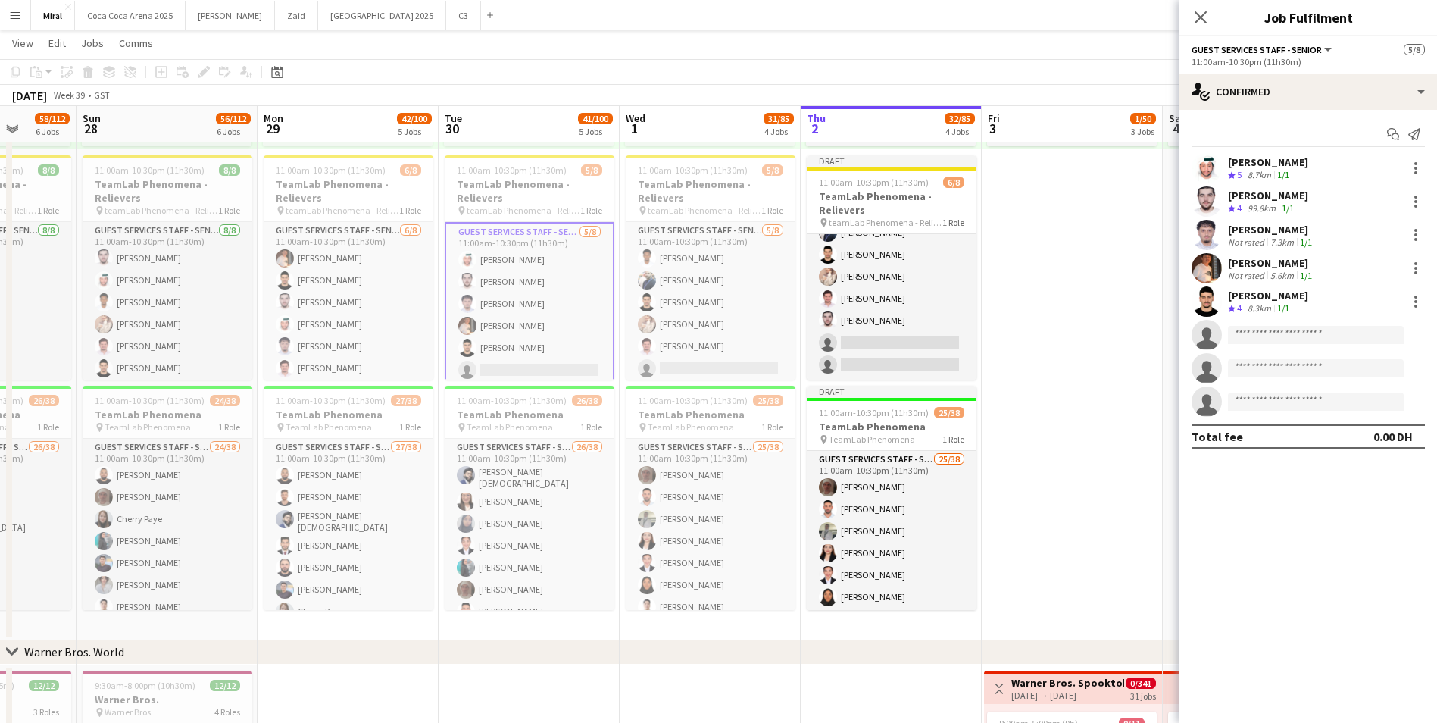
click at [1271, 267] on div "[PERSON_NAME]" at bounding box center [1271, 263] width 87 height 14
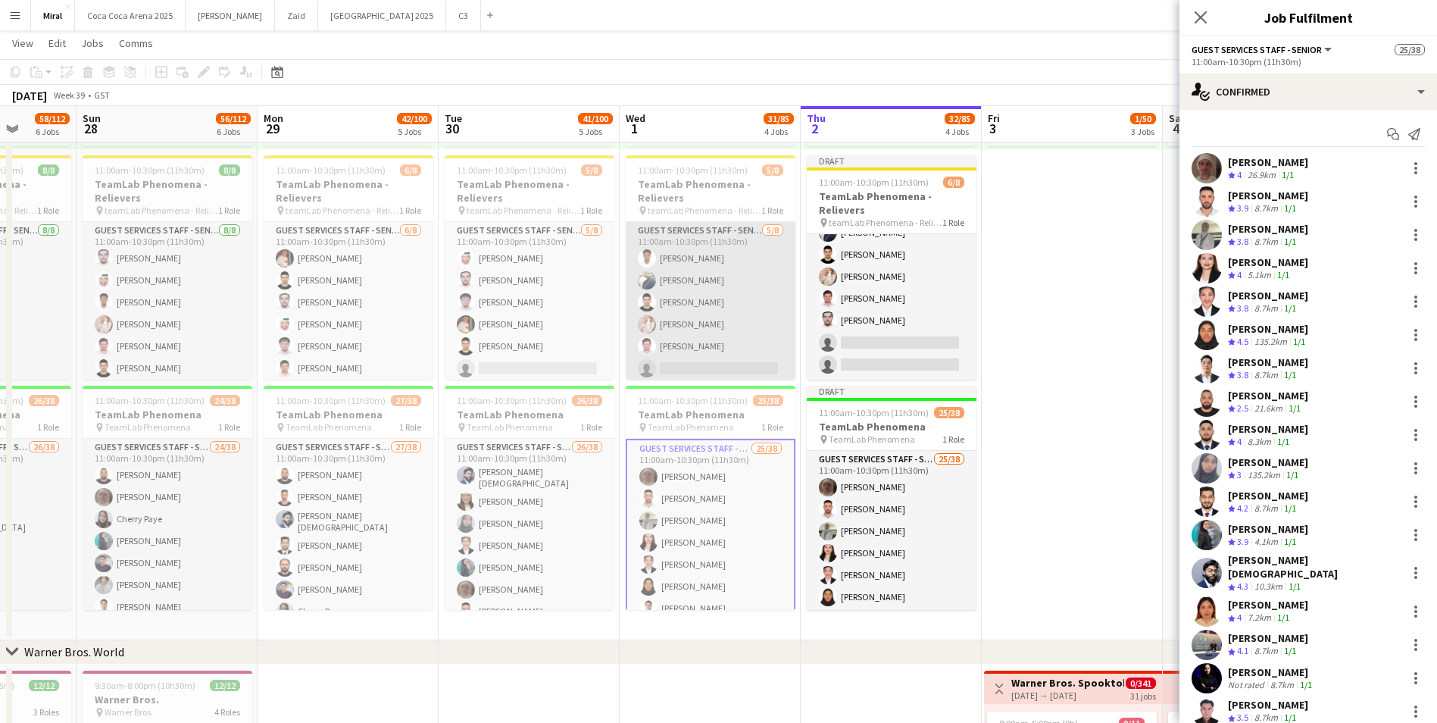
click at [680, 306] on app-card-role "Guest Services Staff - Senior [DATE] 11:00am-10:30pm (11h30m) [PERSON_NAME] [PE…" at bounding box center [711, 324] width 170 height 205
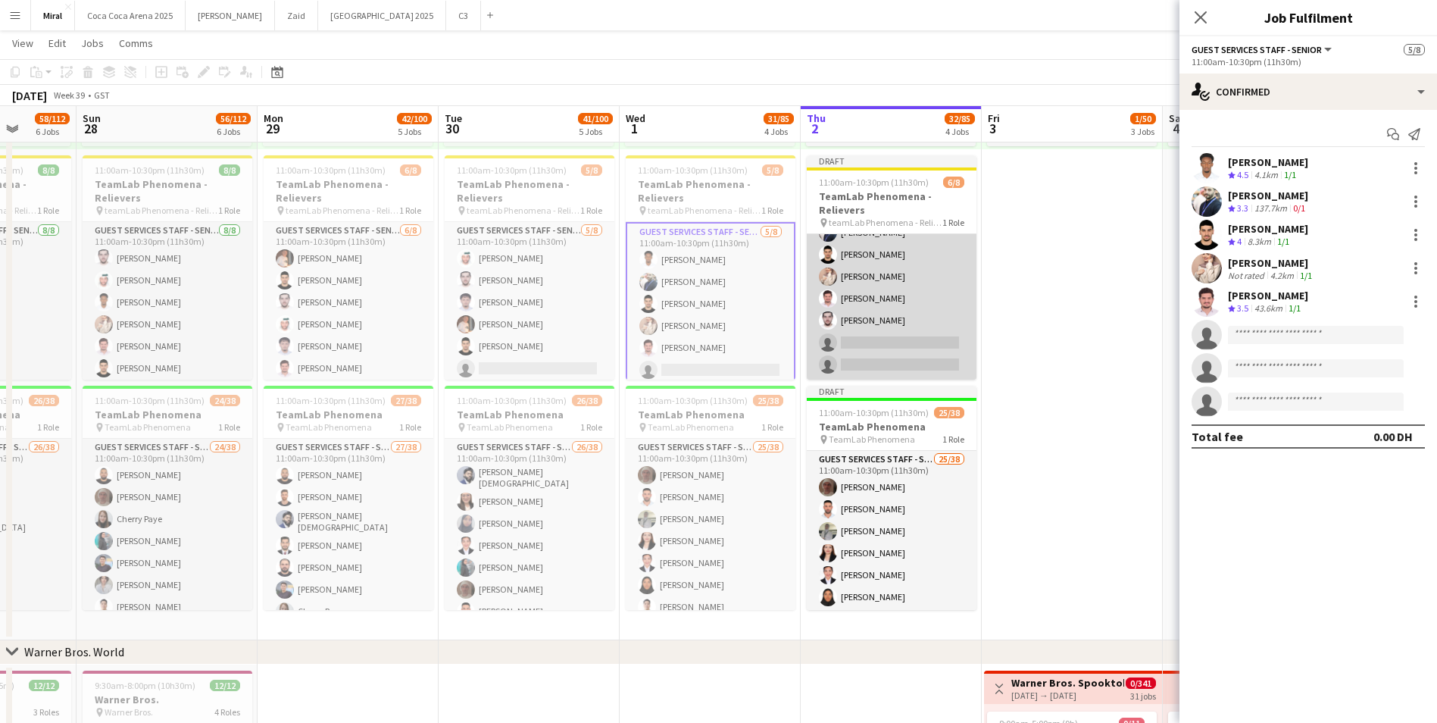
click at [842, 299] on app-card-role "Guest Services Staff - Senior [DATE] 11:00am-10:30pm (11h30m) [PERSON_NAME] [PE…" at bounding box center [892, 276] width 170 height 205
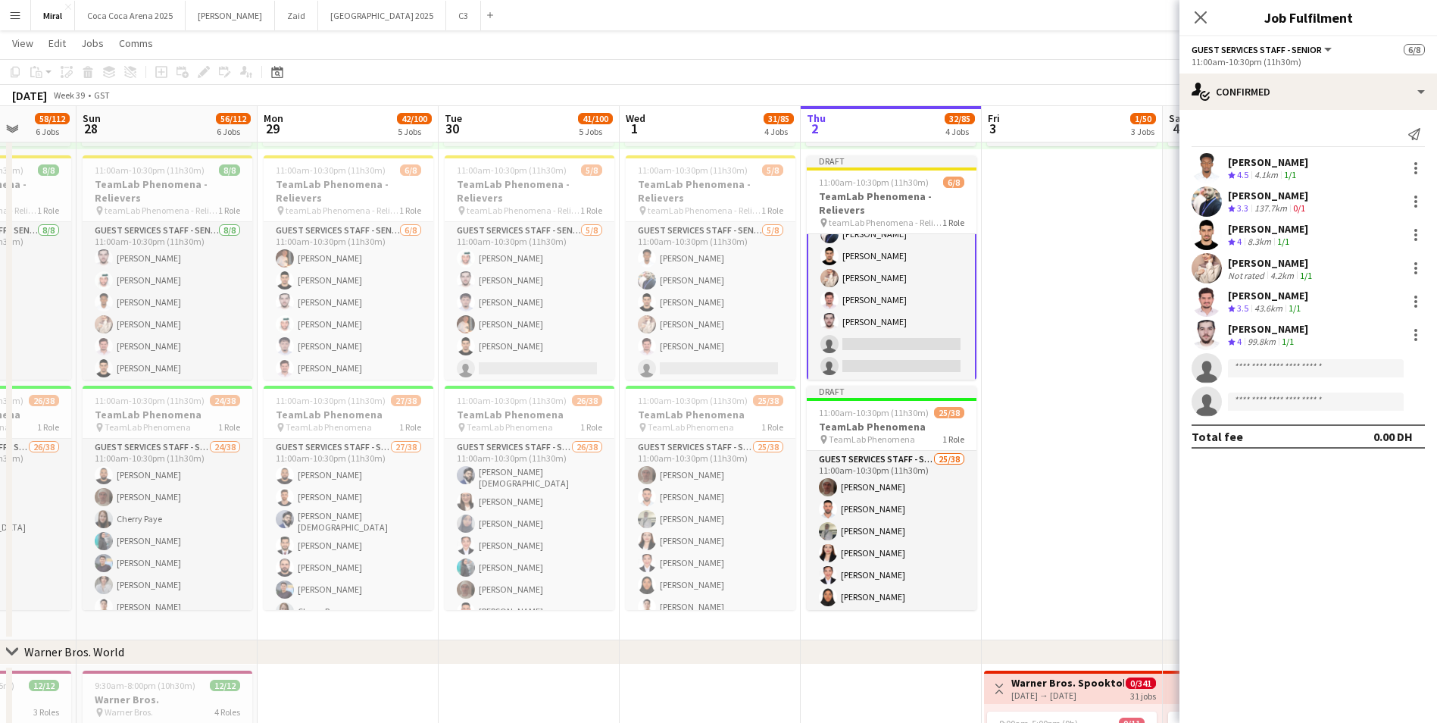
scroll to position [61, 0]
click at [1412, 197] on div at bounding box center [1416, 201] width 18 height 18
click at [1345, 370] on span "Remove" at bounding box center [1341, 374] width 45 height 13
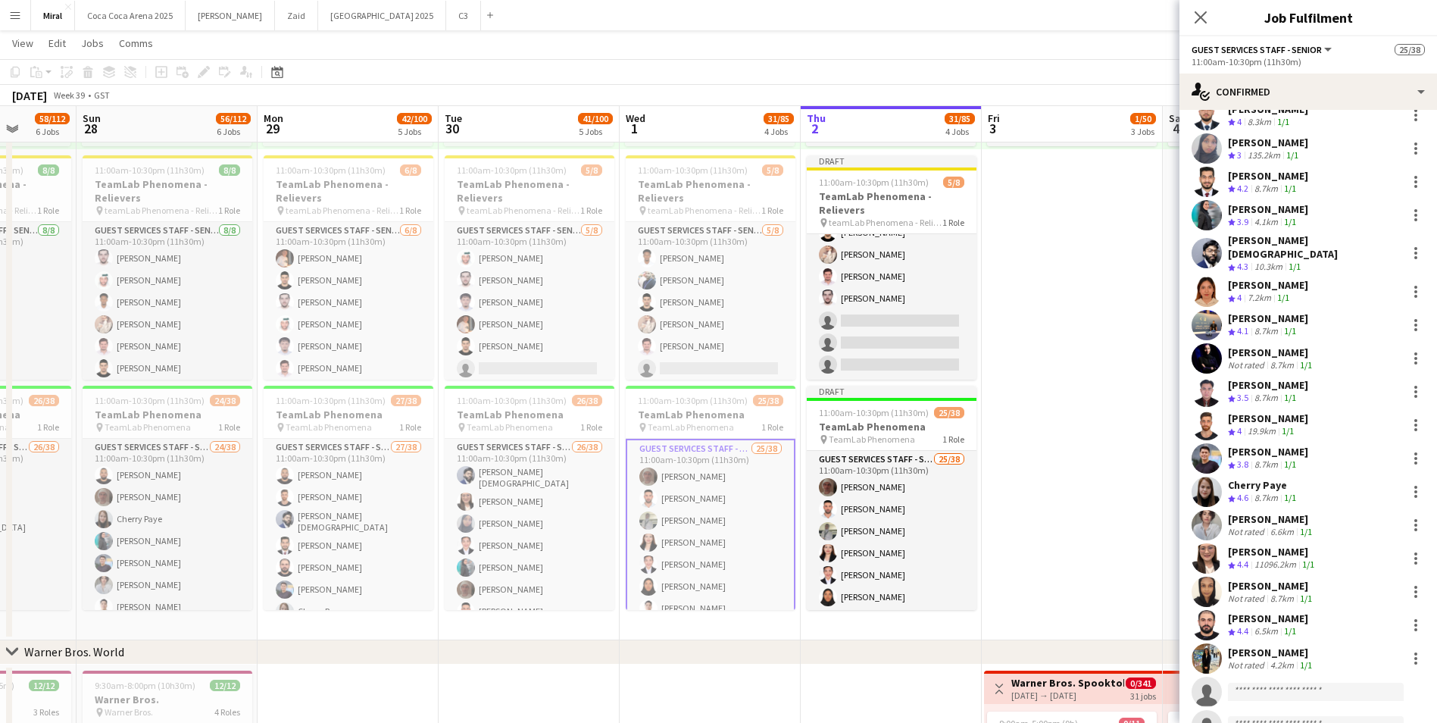
scroll to position [454, 0]
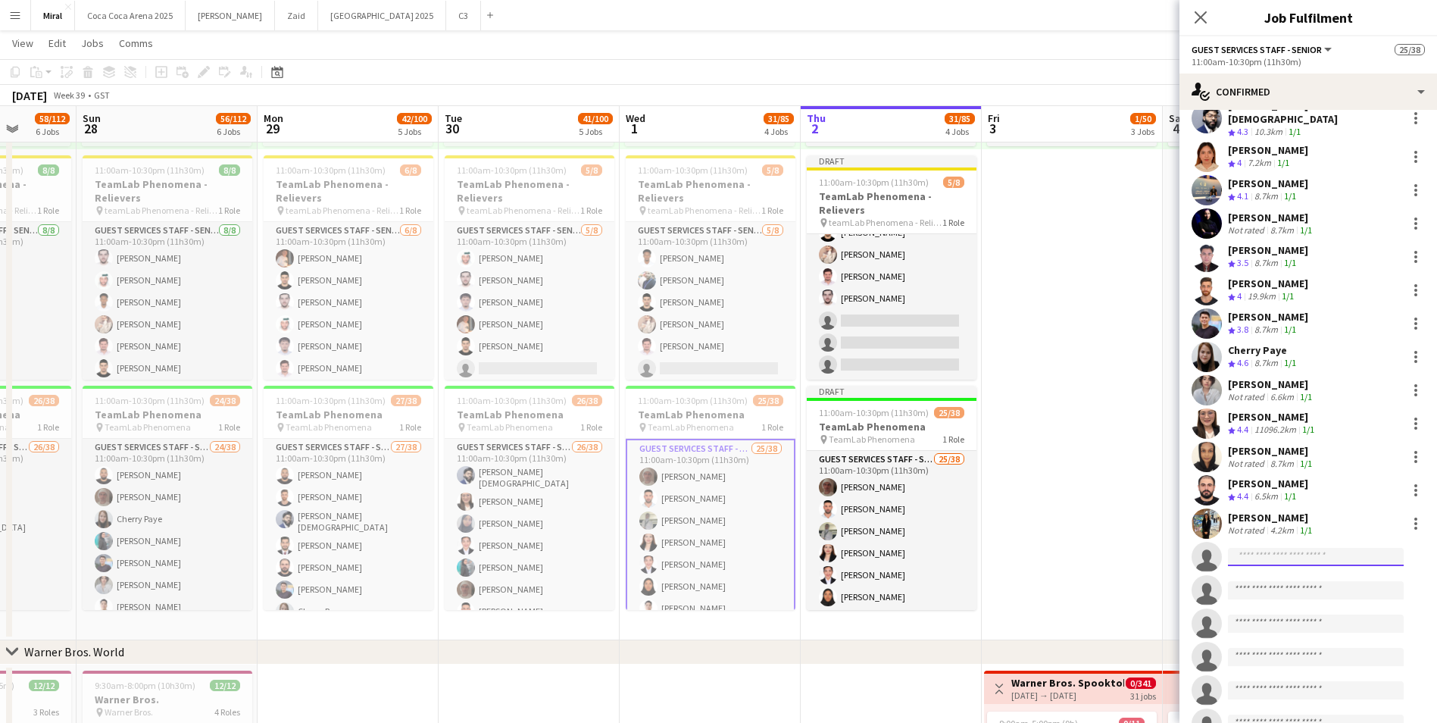
click at [1291, 552] on input at bounding box center [1316, 557] width 176 height 18
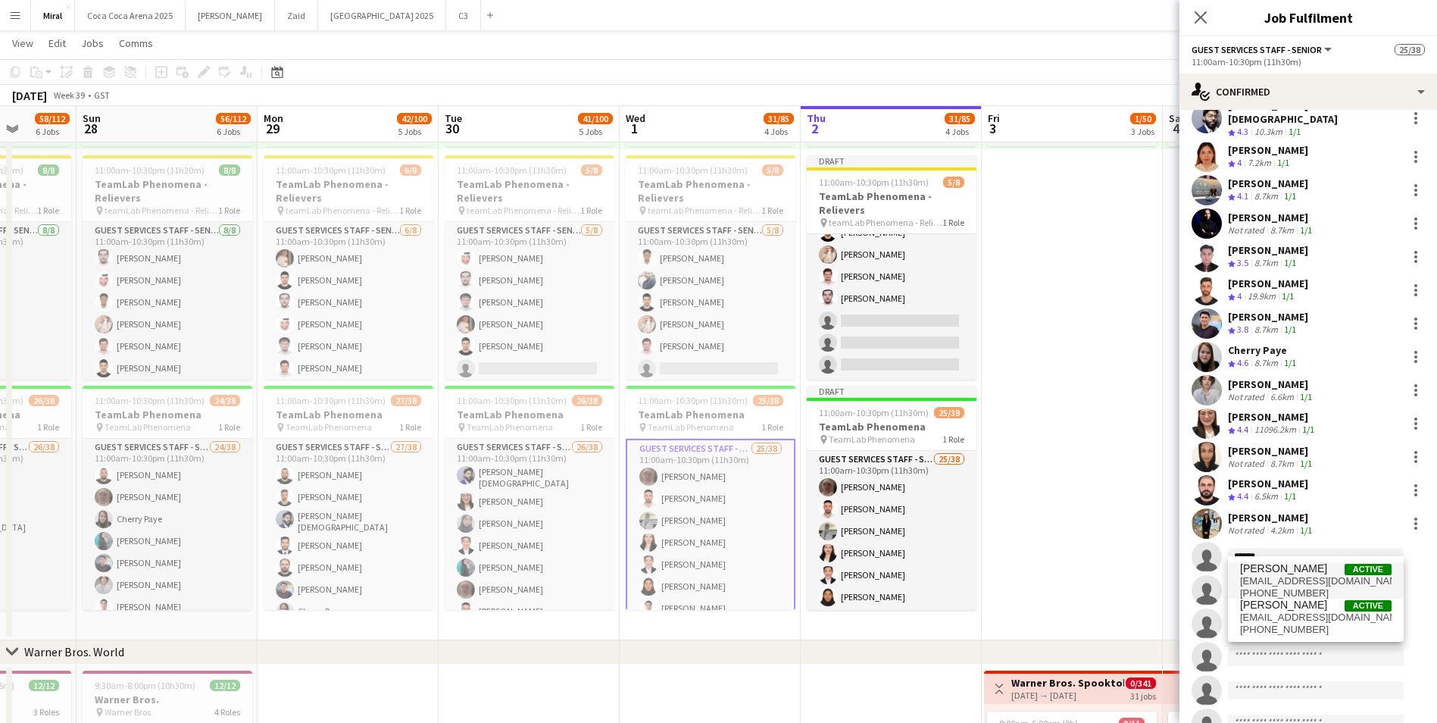
type input "******"
click at [1303, 576] on span "[EMAIL_ADDRESS][DOMAIN_NAME]" at bounding box center [1315, 581] width 151 height 12
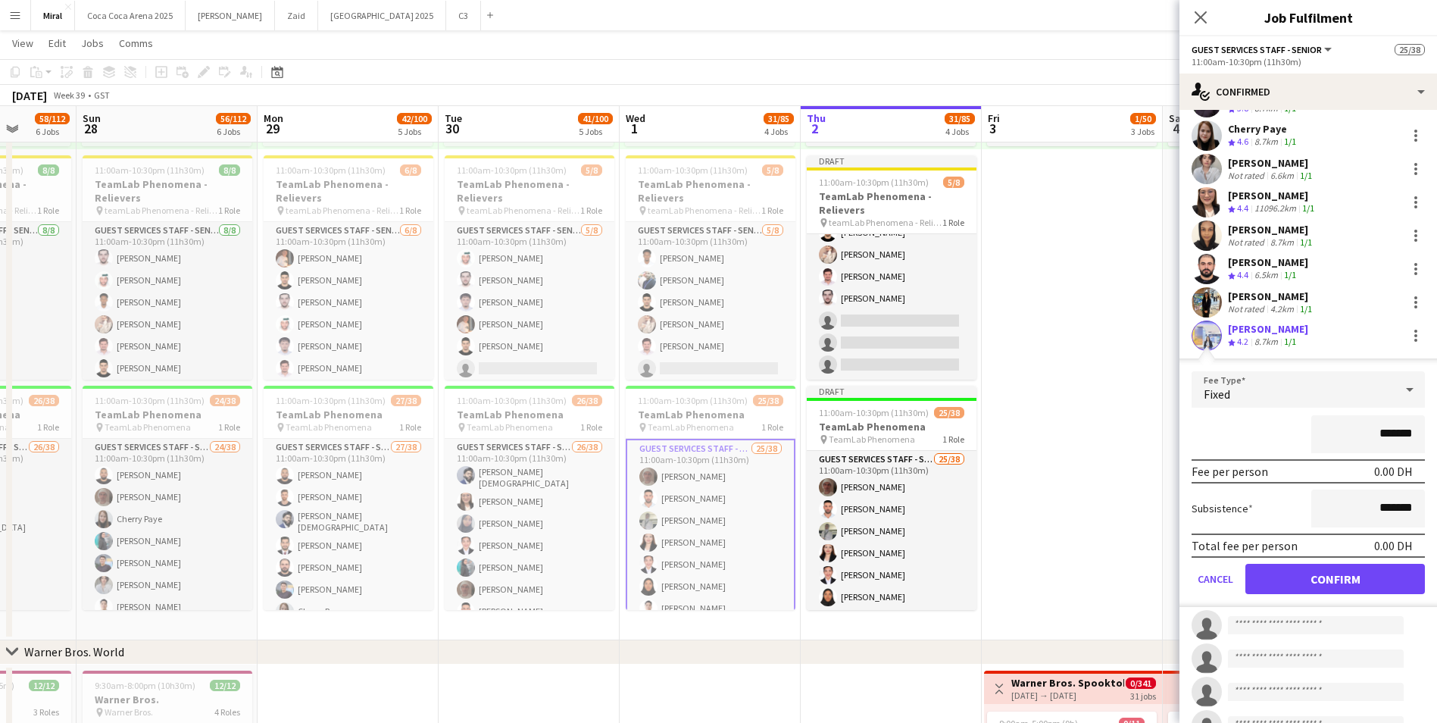
scroll to position [682, 0]
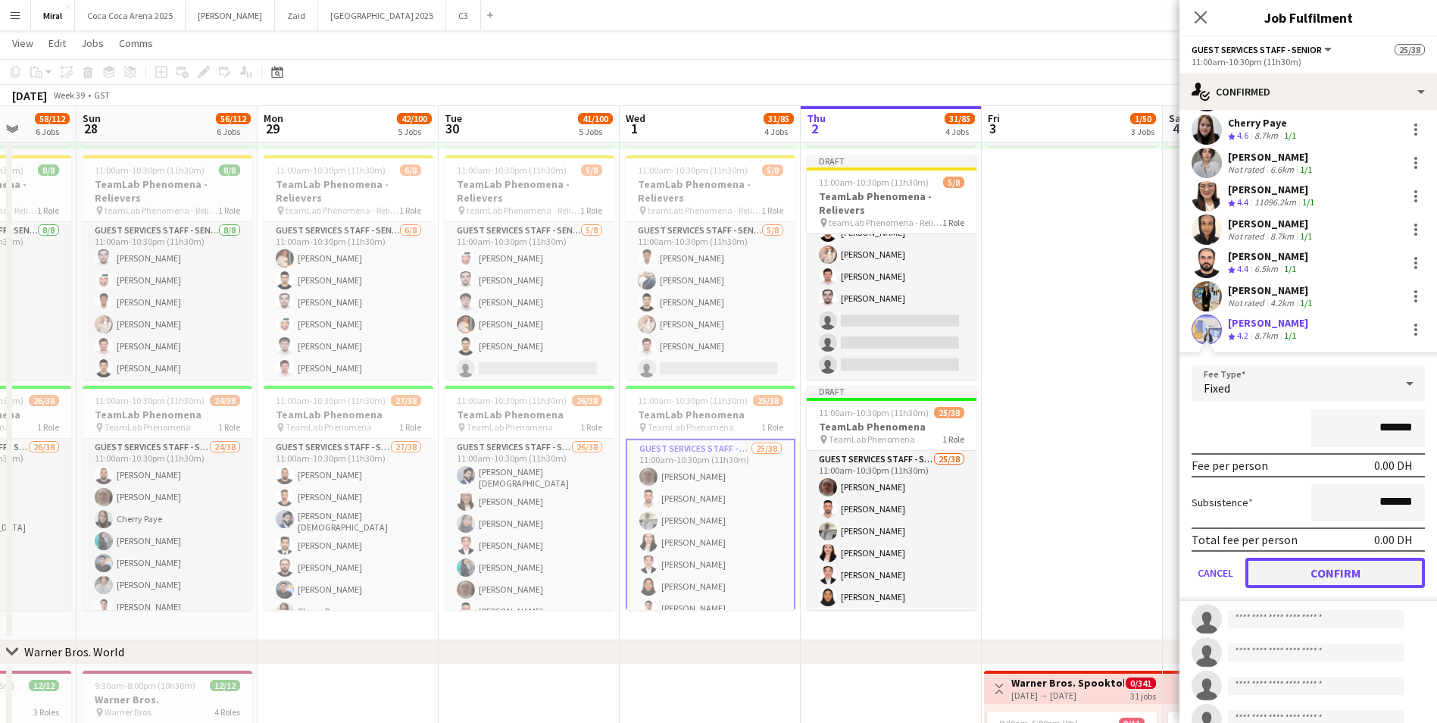
click at [1335, 561] on button "Confirm" at bounding box center [1335, 572] width 180 height 30
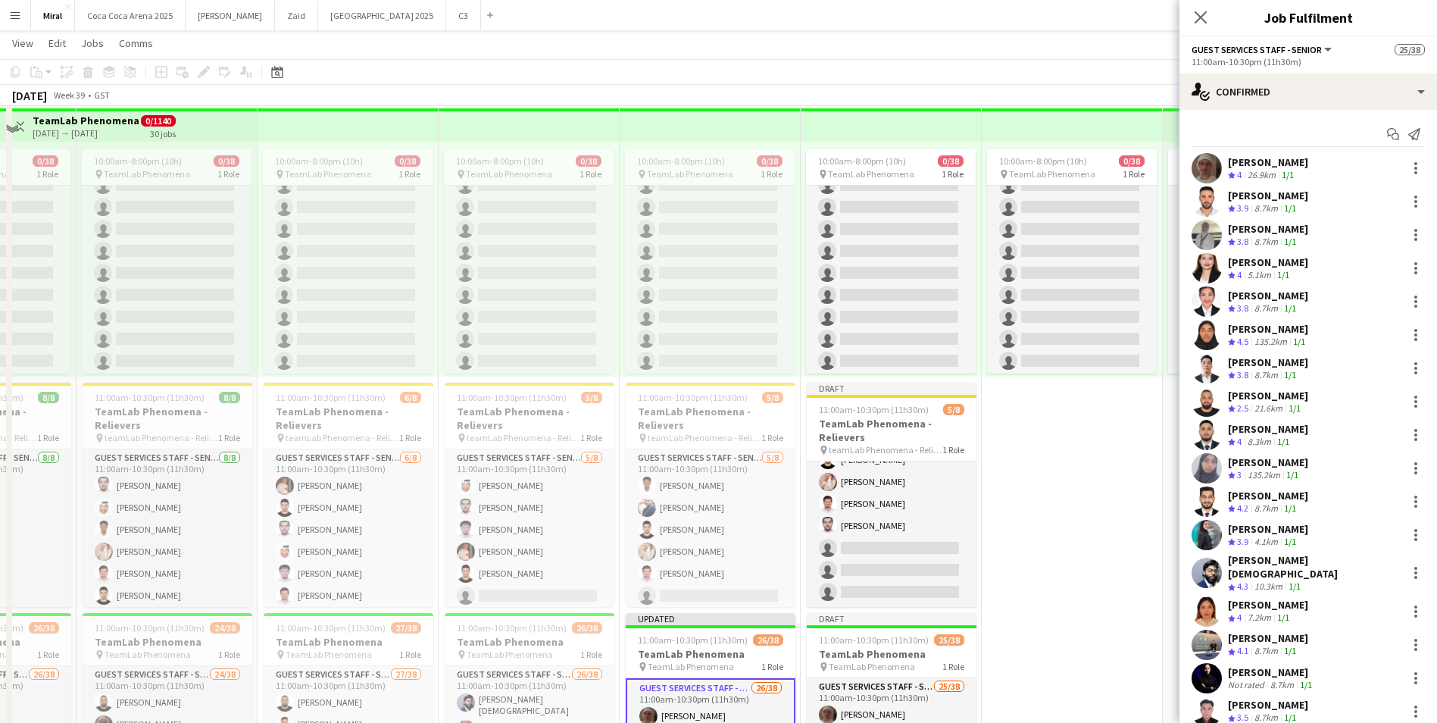
scroll to position [379, 0]
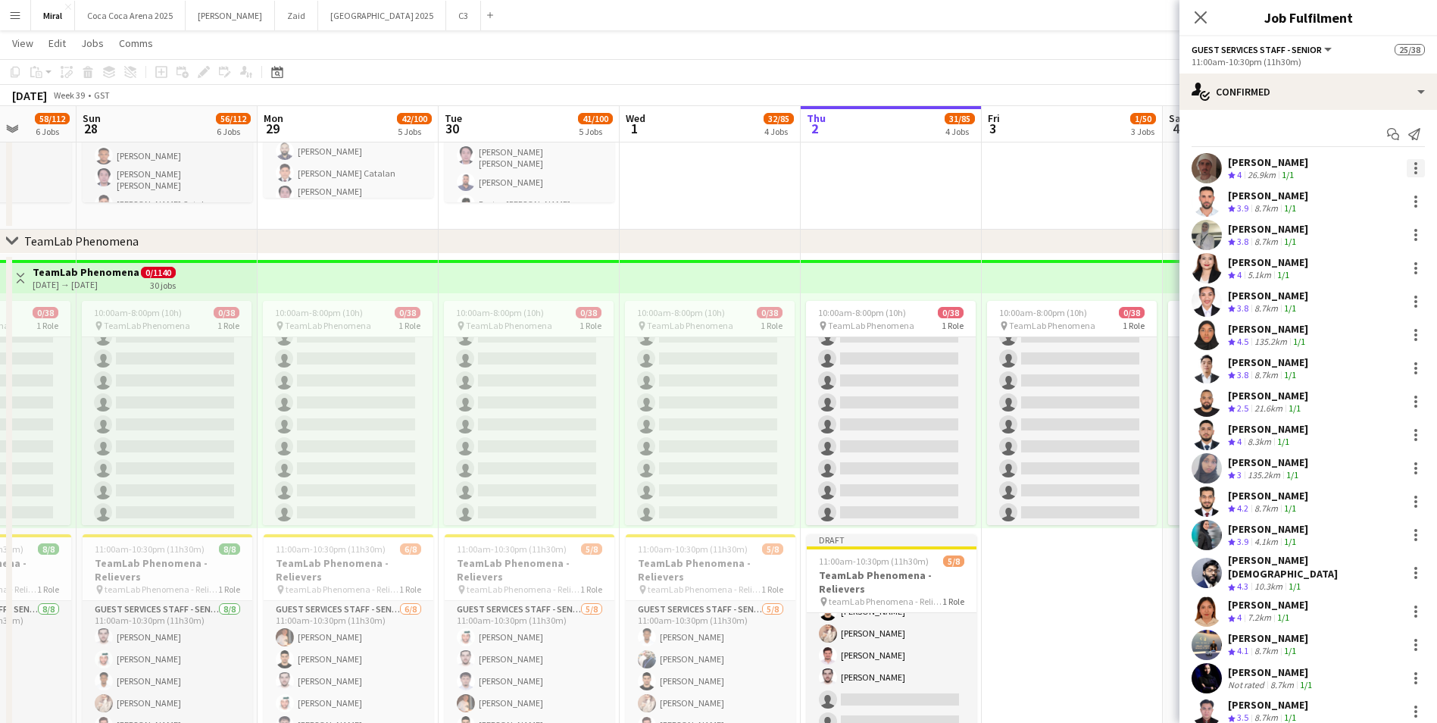
click at [1414, 167] on div at bounding box center [1415, 168] width 3 height 3
click at [1329, 337] on span "Remove" at bounding box center [1329, 341] width 45 height 13
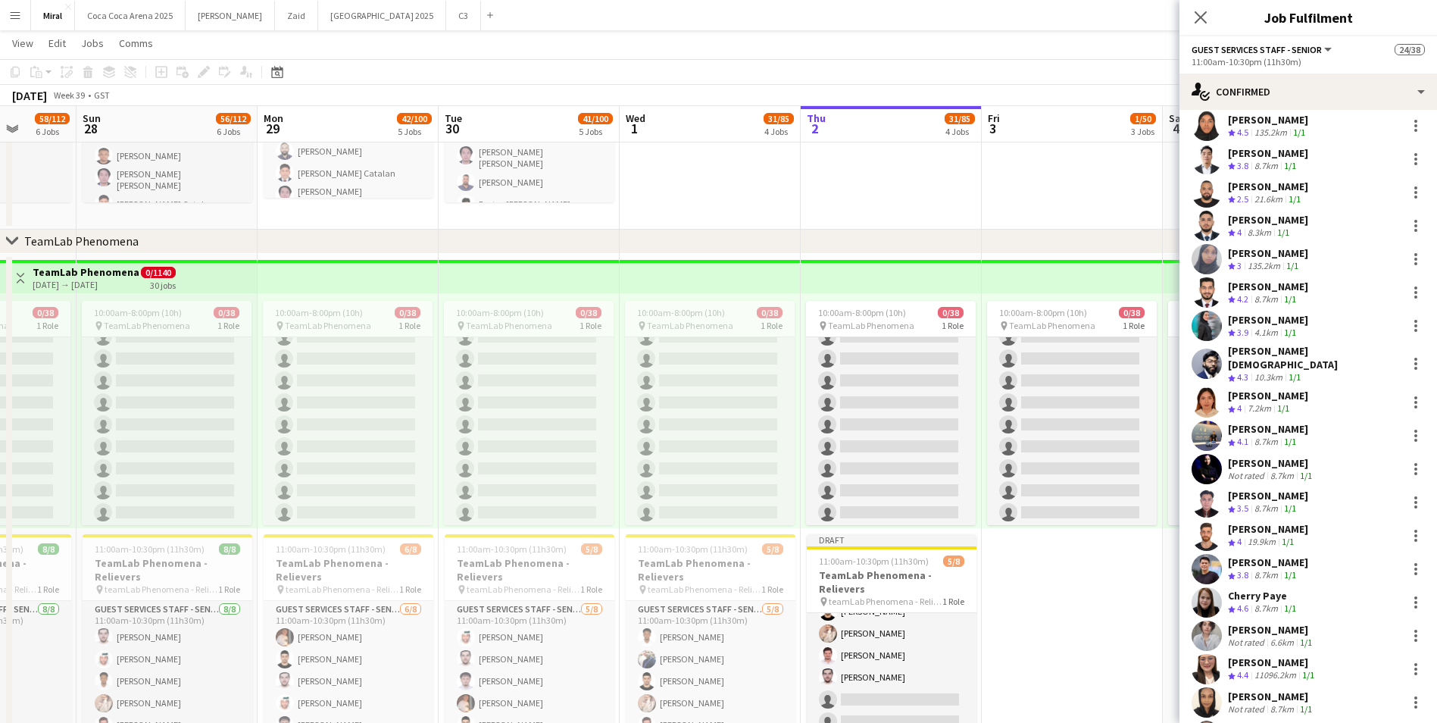
scroll to position [227, 0]
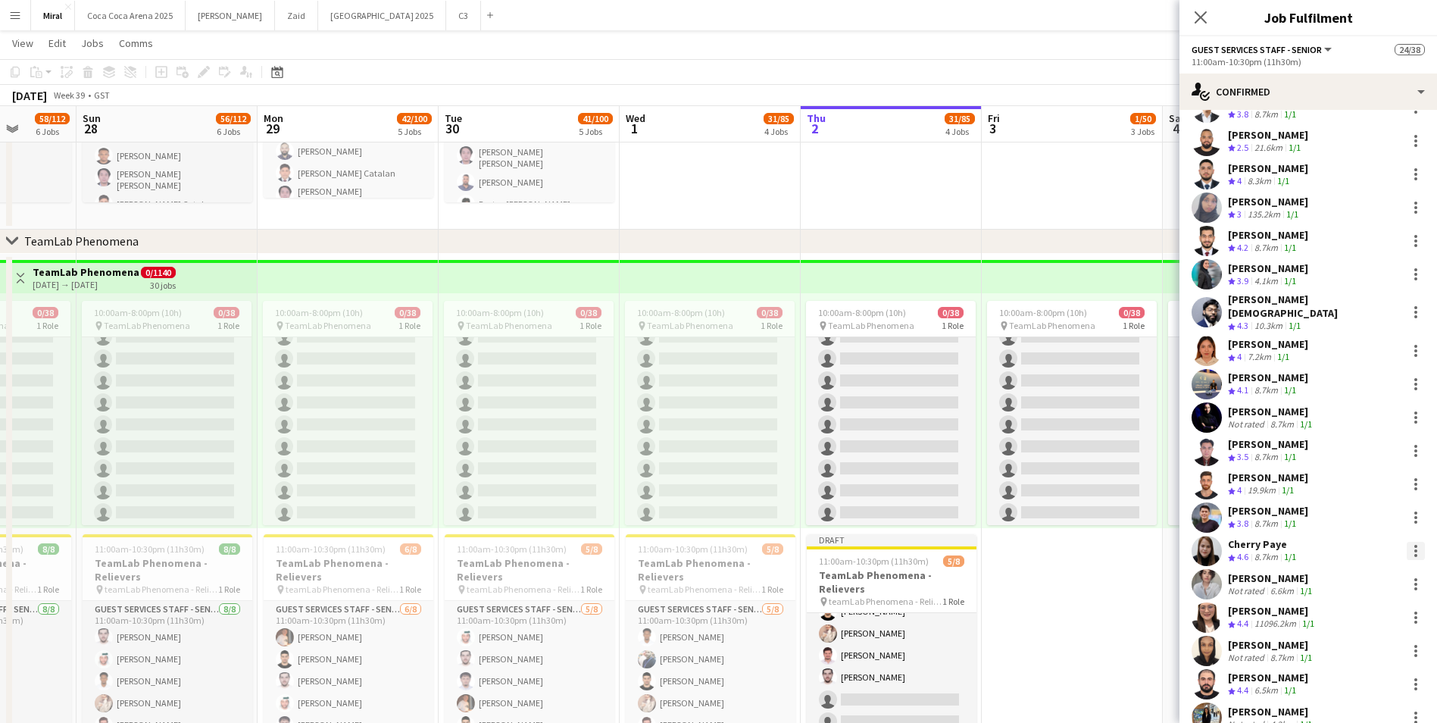
click at [1411, 542] on div at bounding box center [1416, 551] width 18 height 18
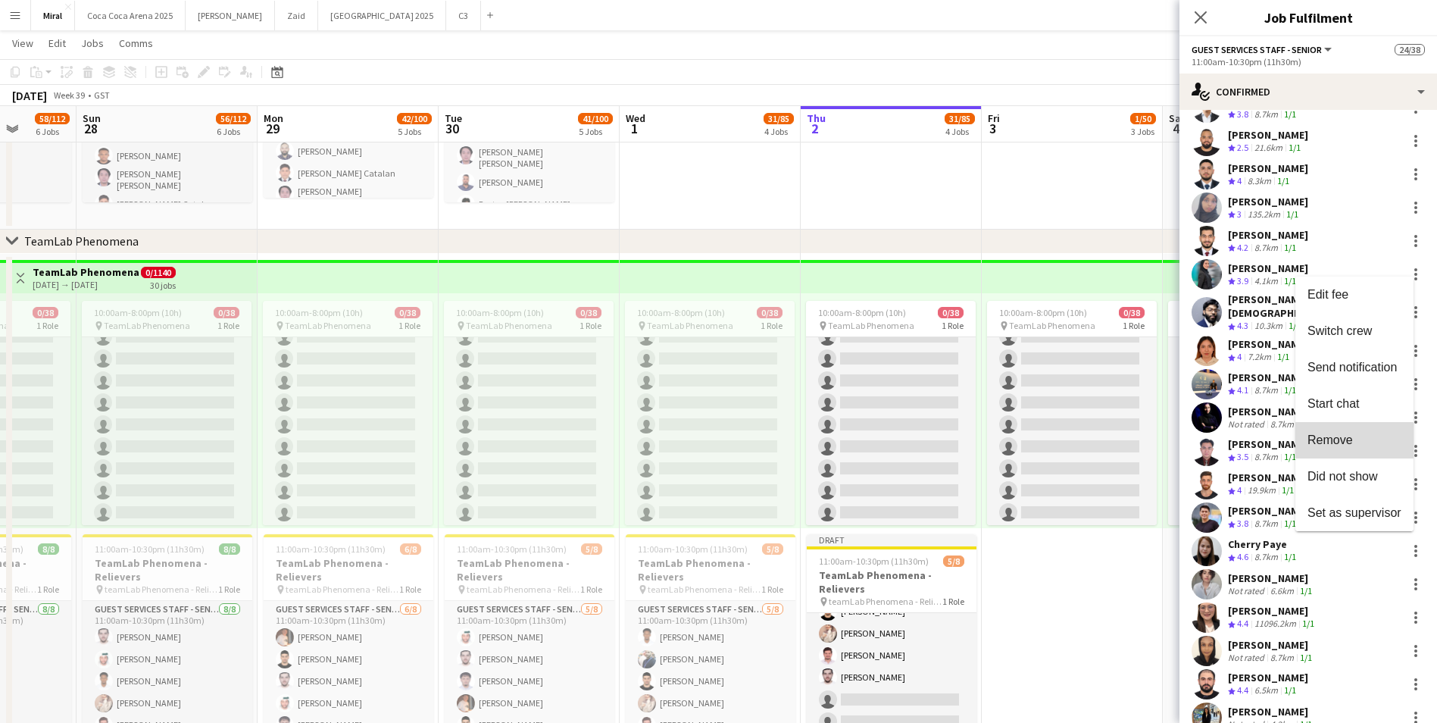
click at [1341, 442] on span "Remove" at bounding box center [1329, 439] width 45 height 13
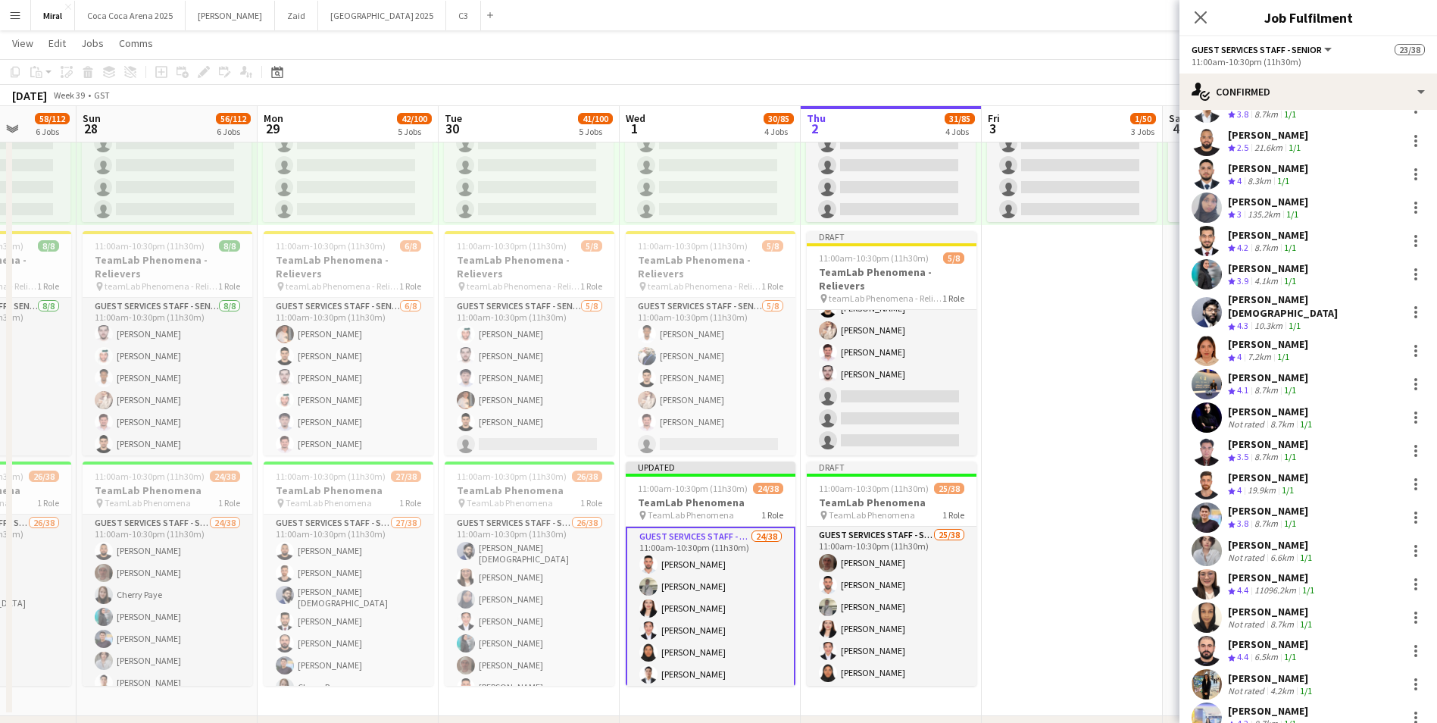
scroll to position [454, 0]
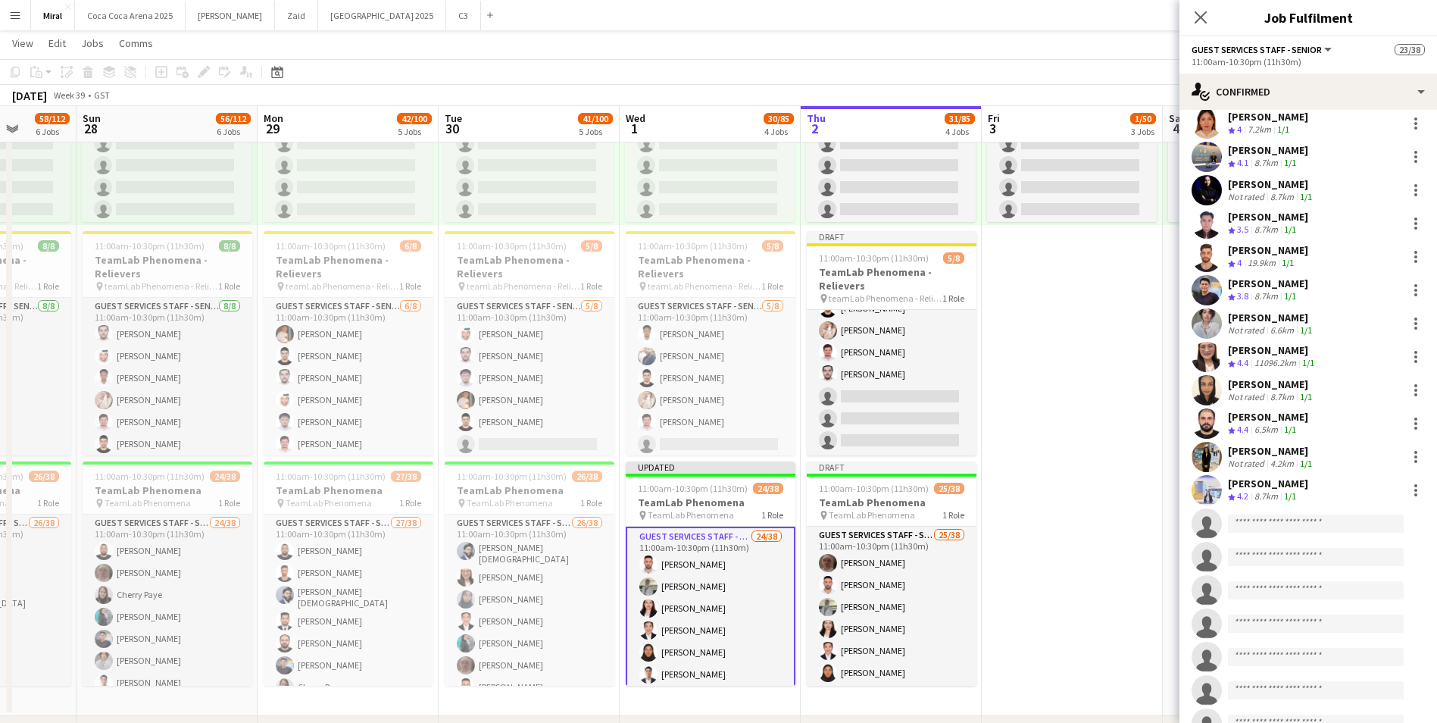
click at [1063, 506] on app-date-cell "10:00am-8:00pm (10h) 0/38 pin TeamLab Phenomena 1 Role Guest Services Staff - S…" at bounding box center [1072, 333] width 181 height 765
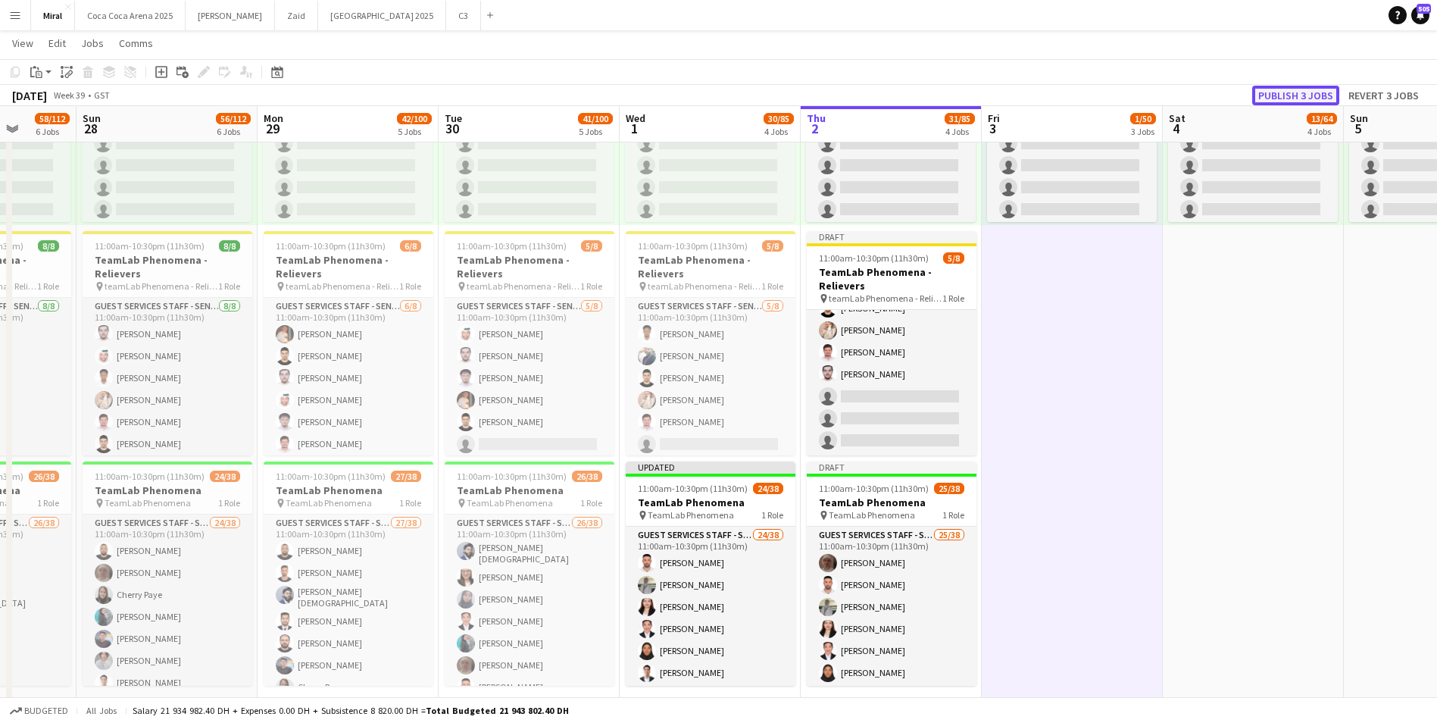
click at [1299, 95] on button "Publish 3 jobs" at bounding box center [1295, 96] width 87 height 20
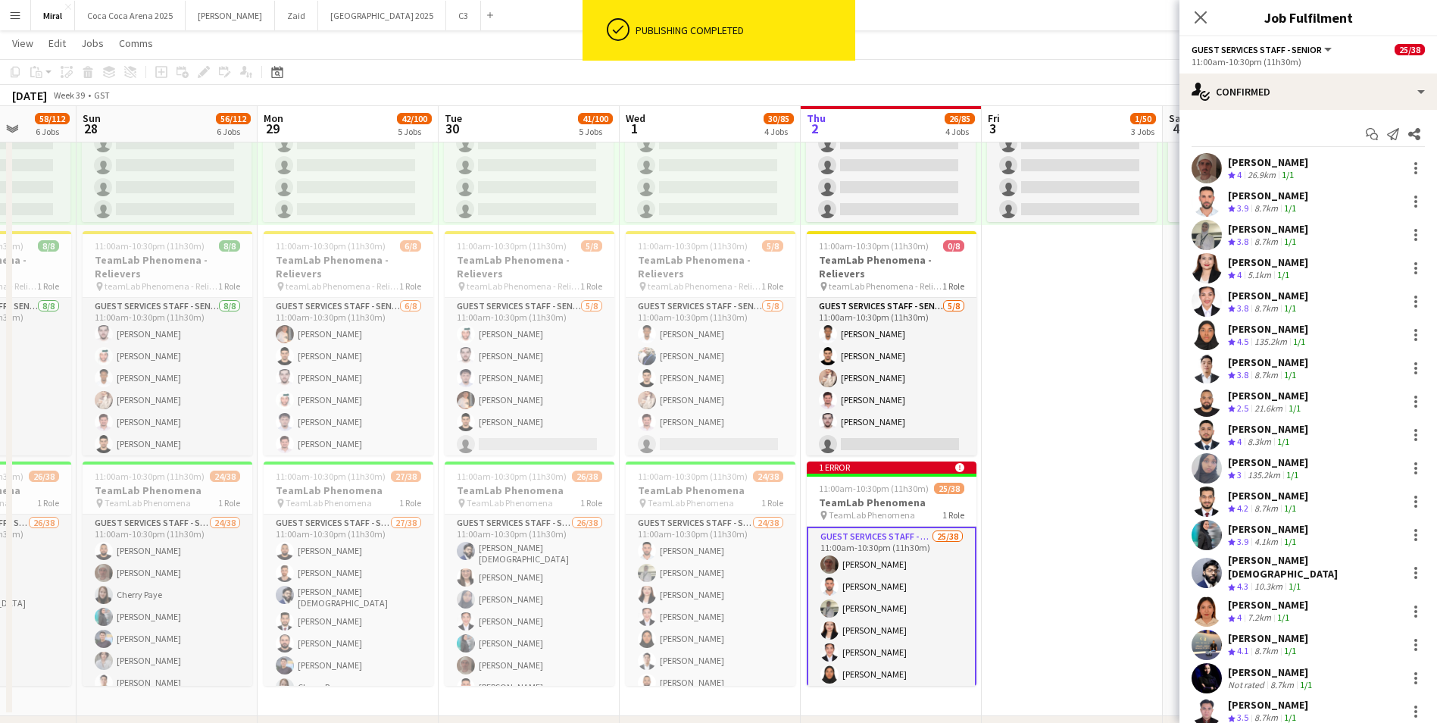
click at [1045, 426] on app-date-cell "10:00am-8:00pm (10h) 0/38 pin TeamLab Phenomena 1 Role Guest Services Staff - S…" at bounding box center [1072, 333] width 181 height 765
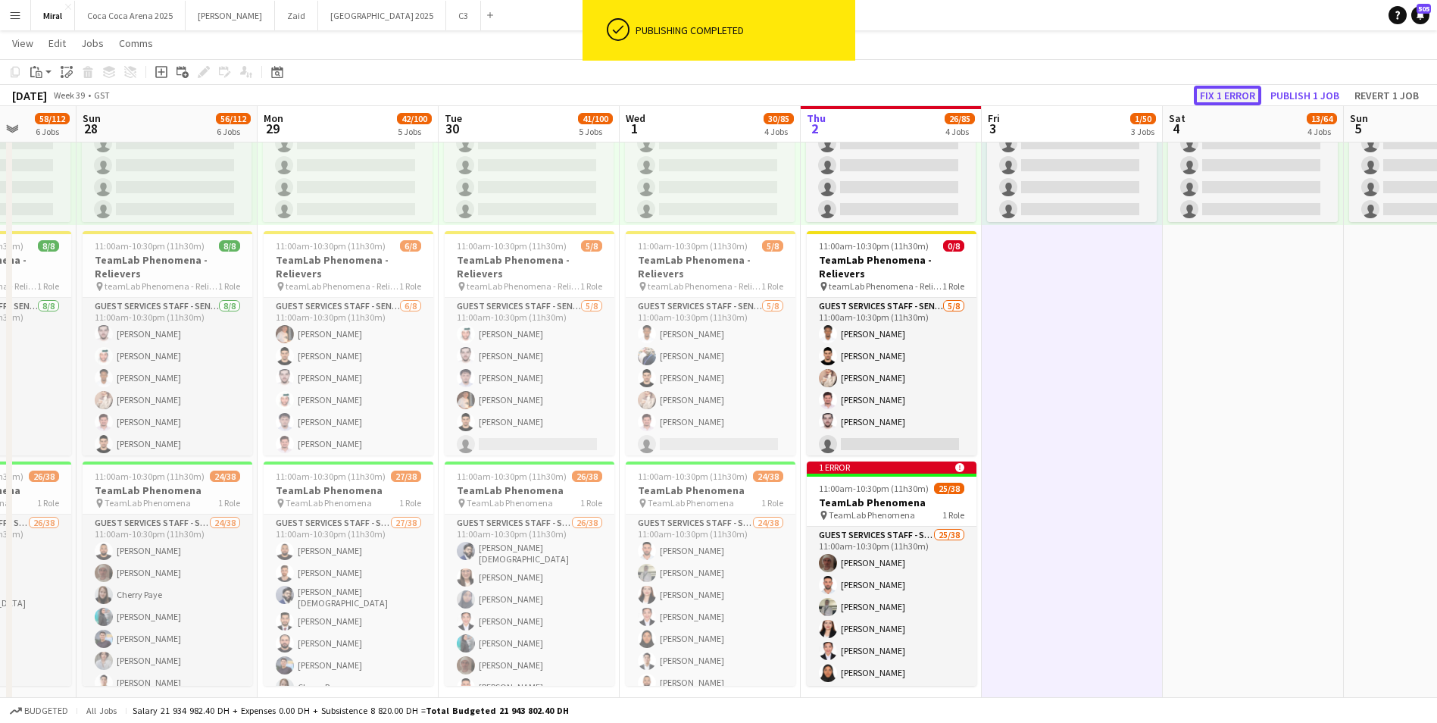
click at [1238, 101] on button "Fix 1 error" at bounding box center [1227, 96] width 67 height 20
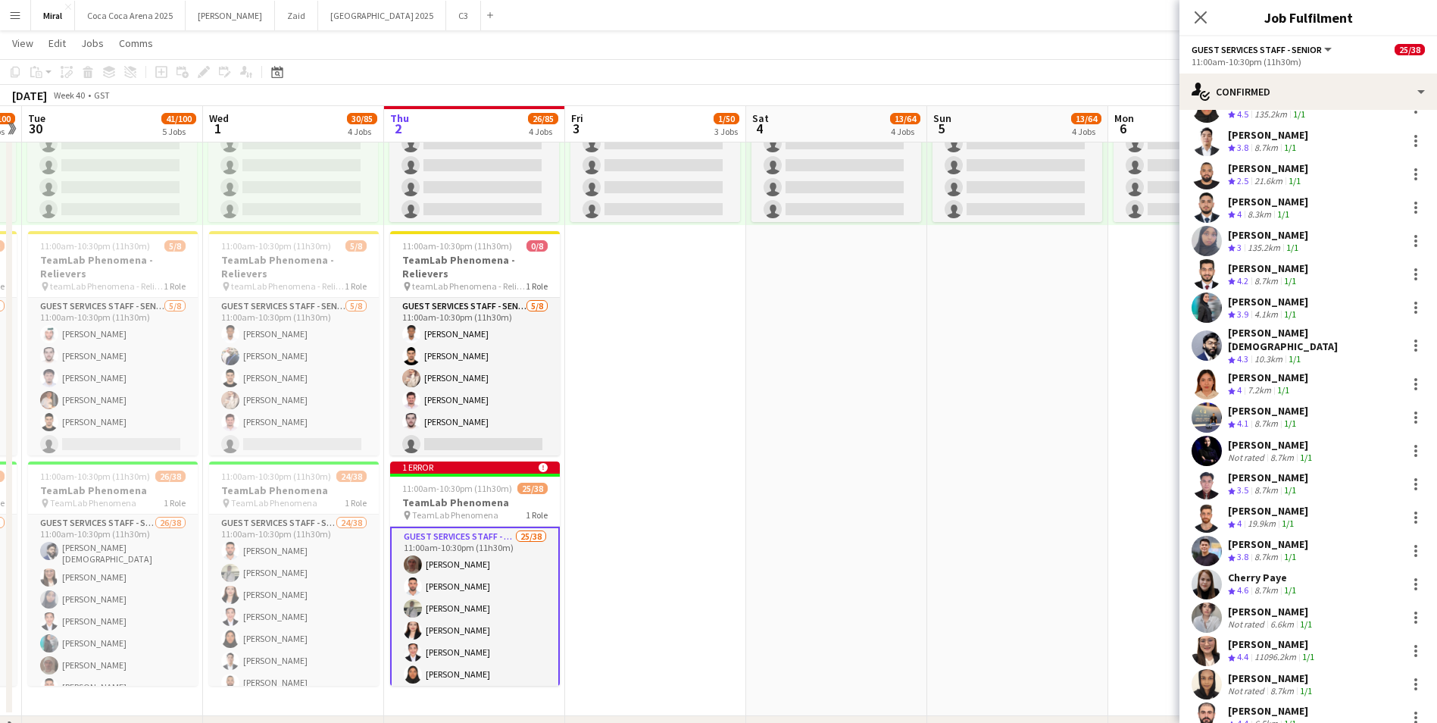
scroll to position [303, 0]
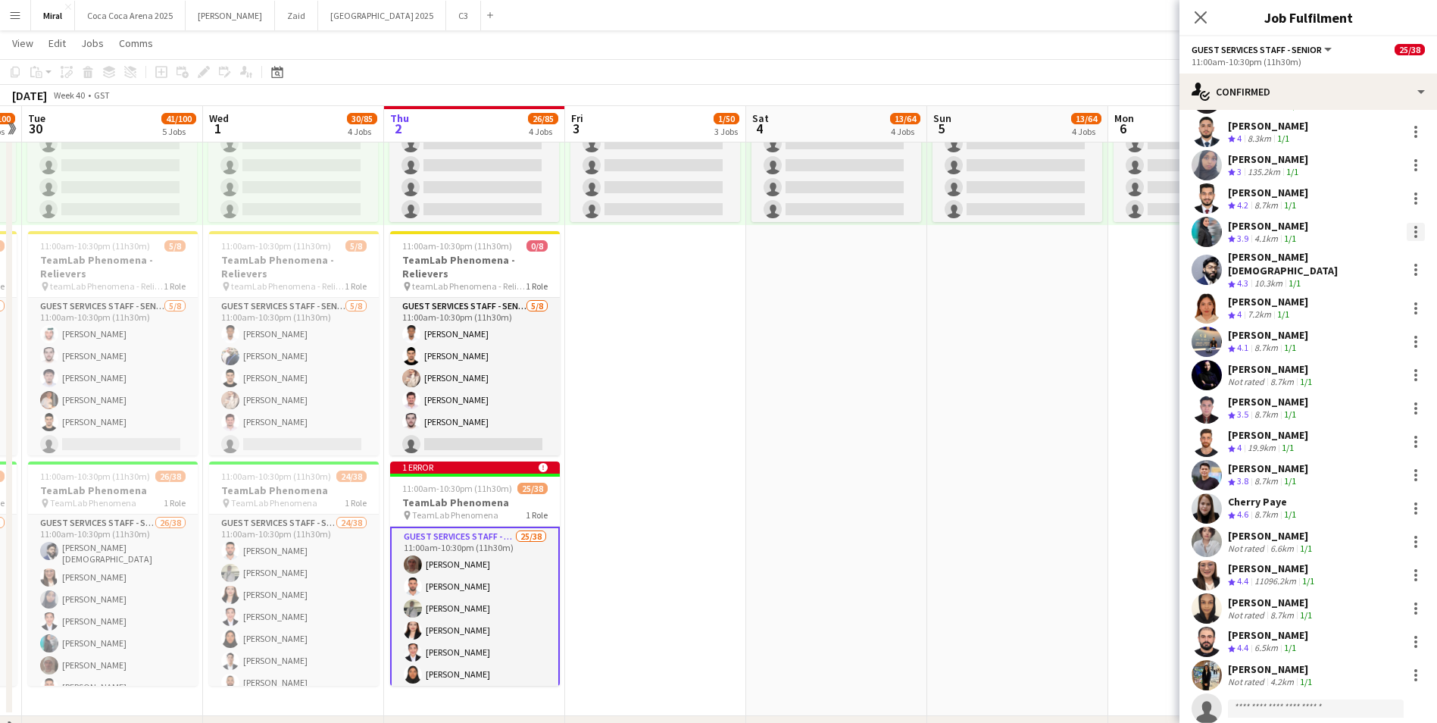
click at [1407, 227] on div at bounding box center [1416, 232] width 18 height 18
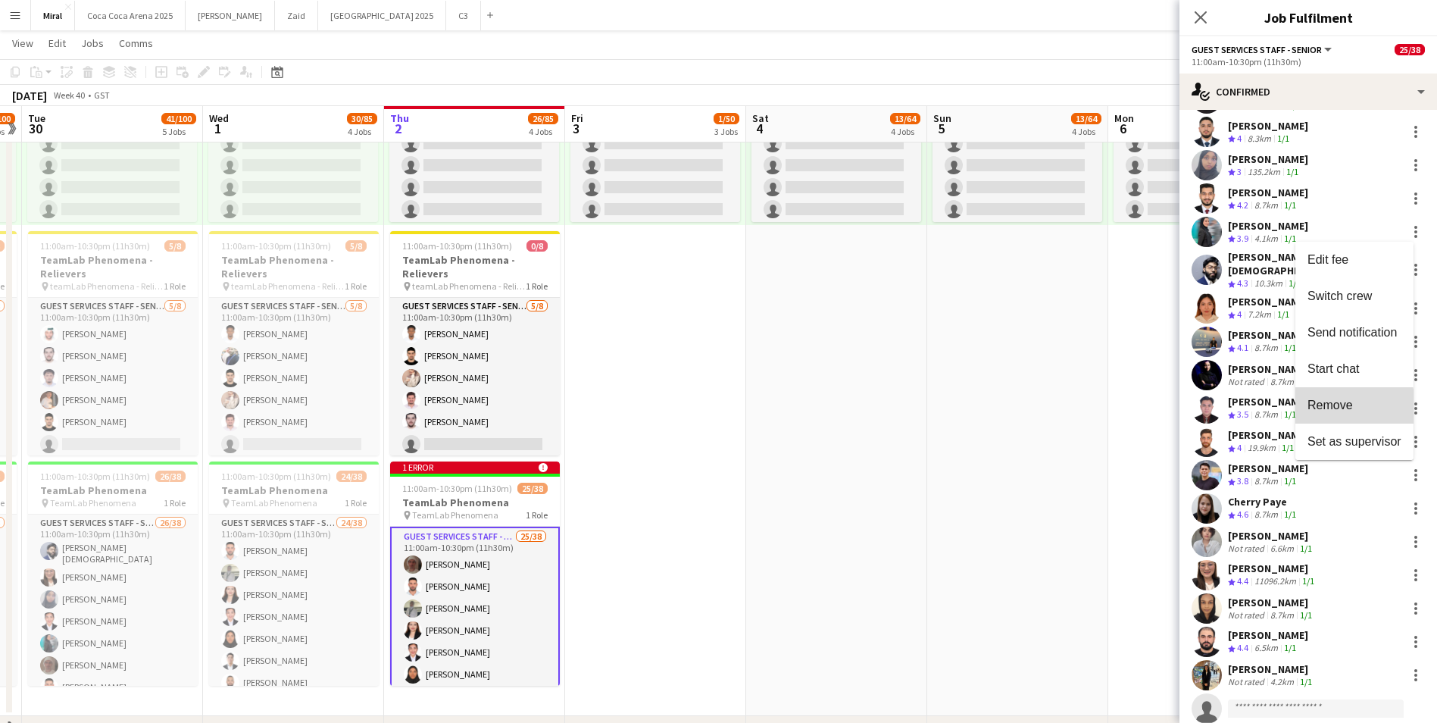
click at [1343, 408] on span "Remove" at bounding box center [1329, 404] width 45 height 13
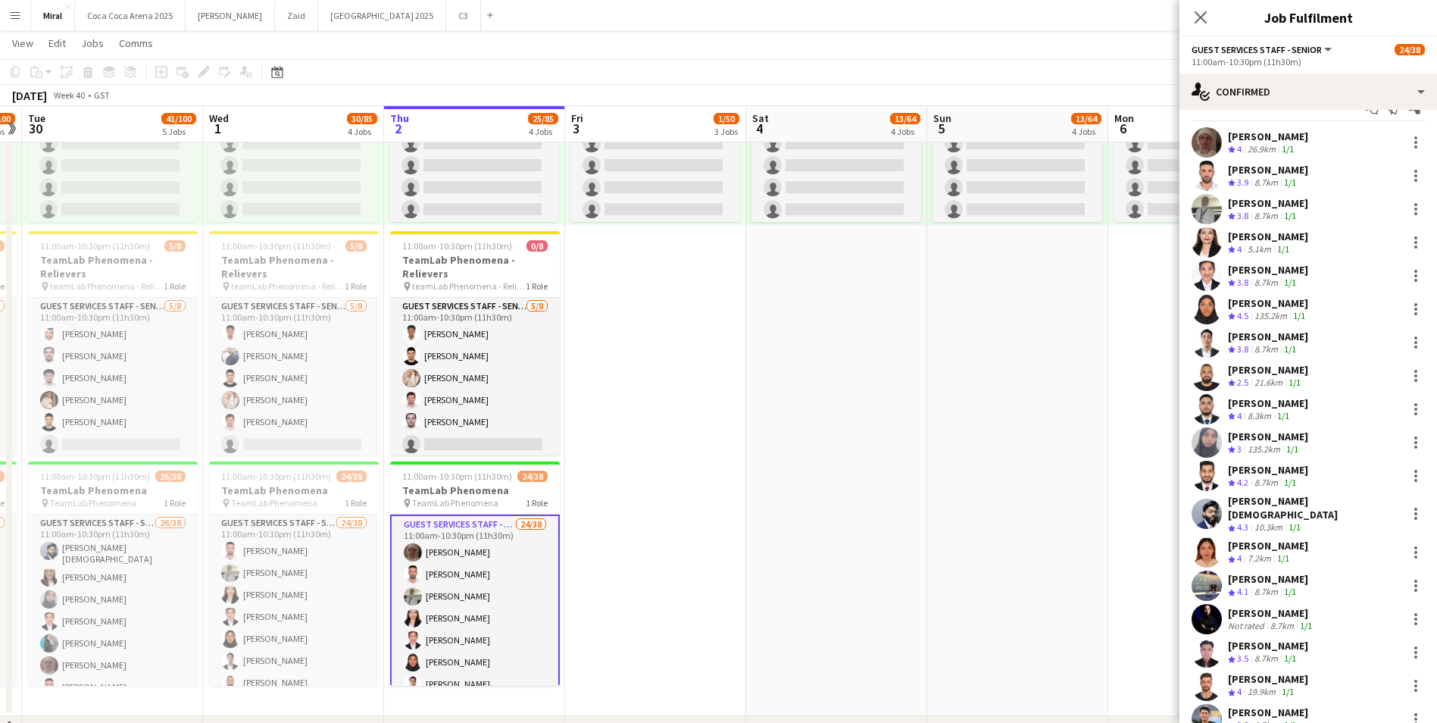
scroll to position [0, 0]
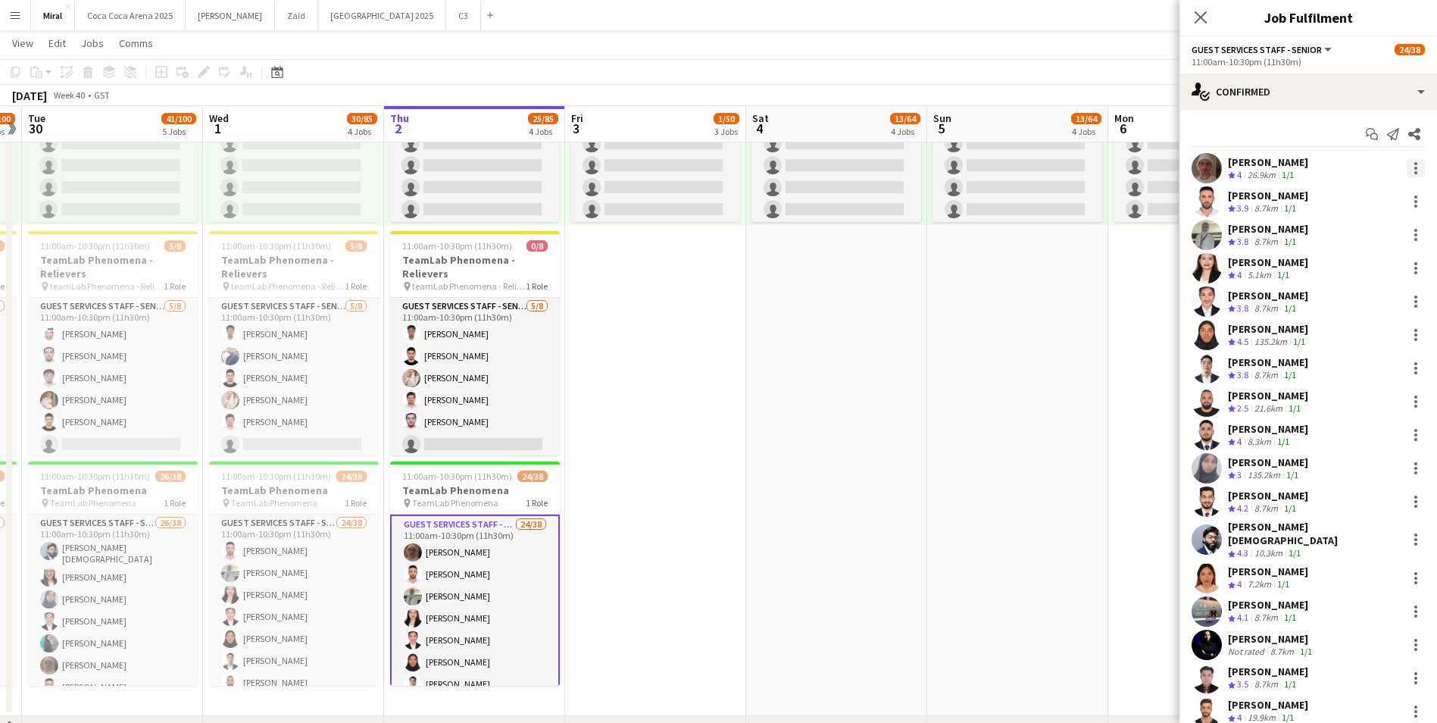
click at [1414, 164] on div at bounding box center [1415, 163] width 3 height 3
click at [1341, 339] on span "Remove" at bounding box center [1329, 341] width 45 height 13
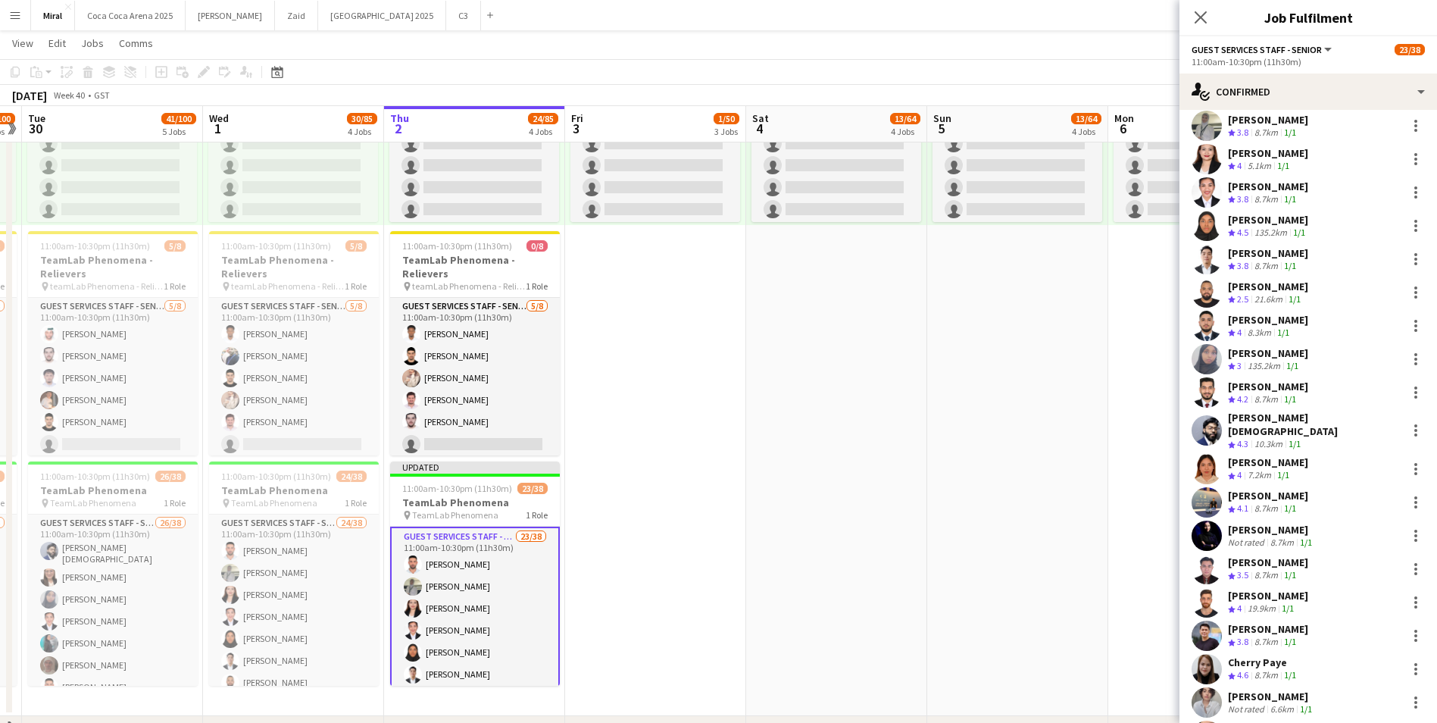
scroll to position [151, 0]
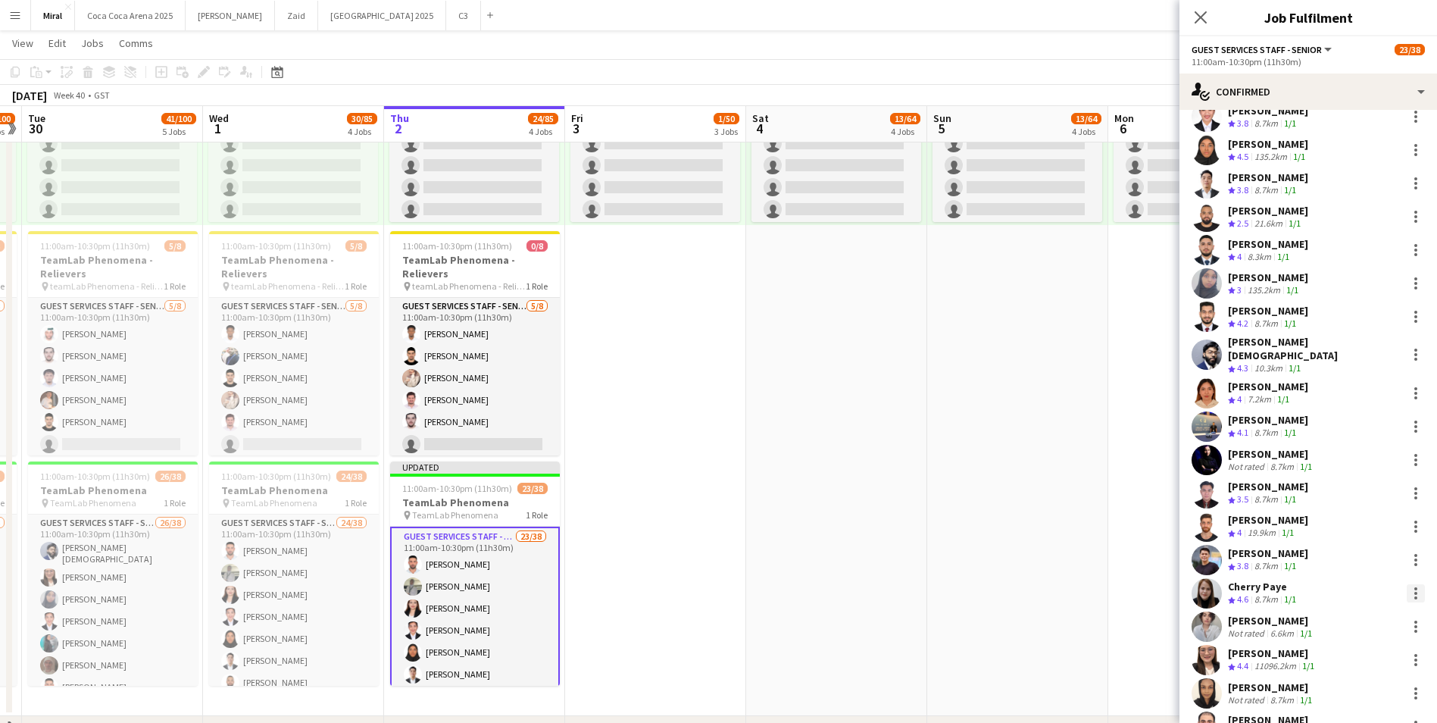
click at [1407, 584] on div at bounding box center [1416, 593] width 18 height 18
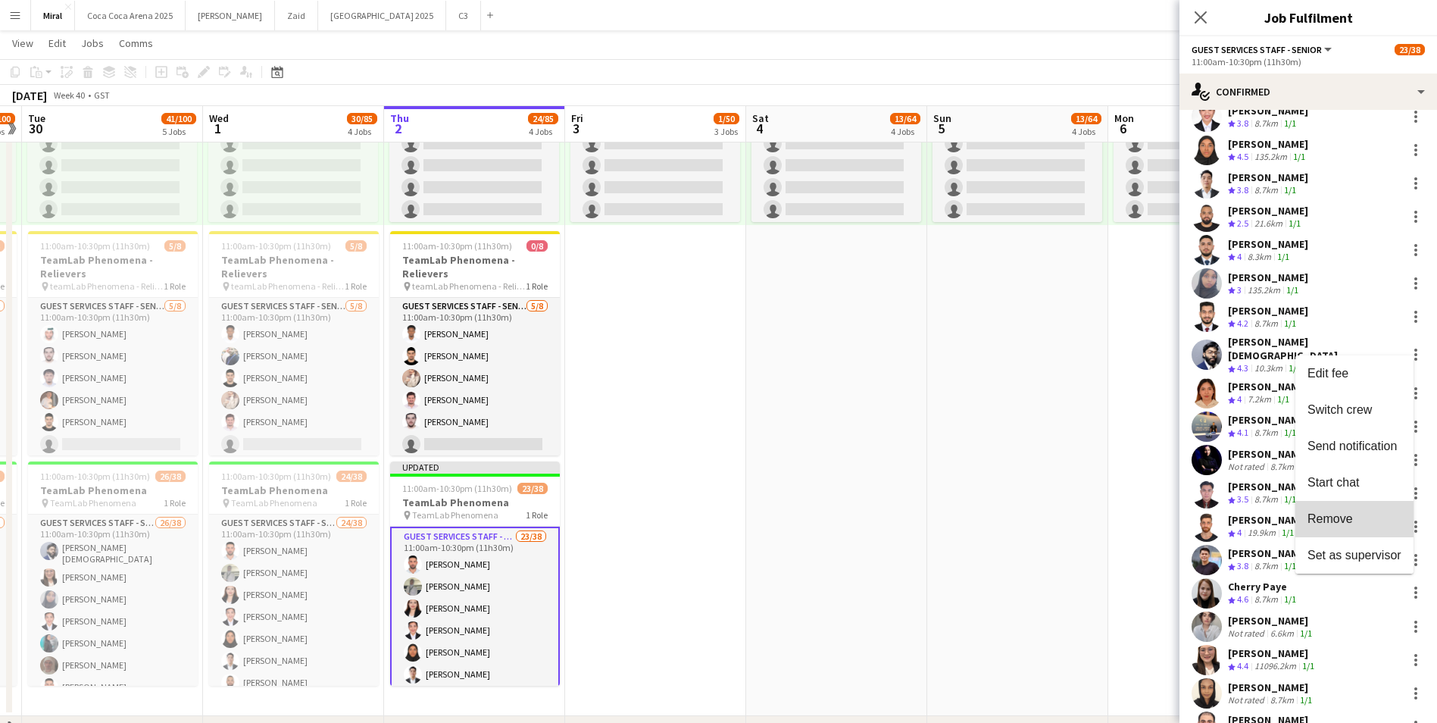
click at [1342, 526] on button "Remove" at bounding box center [1354, 519] width 118 height 36
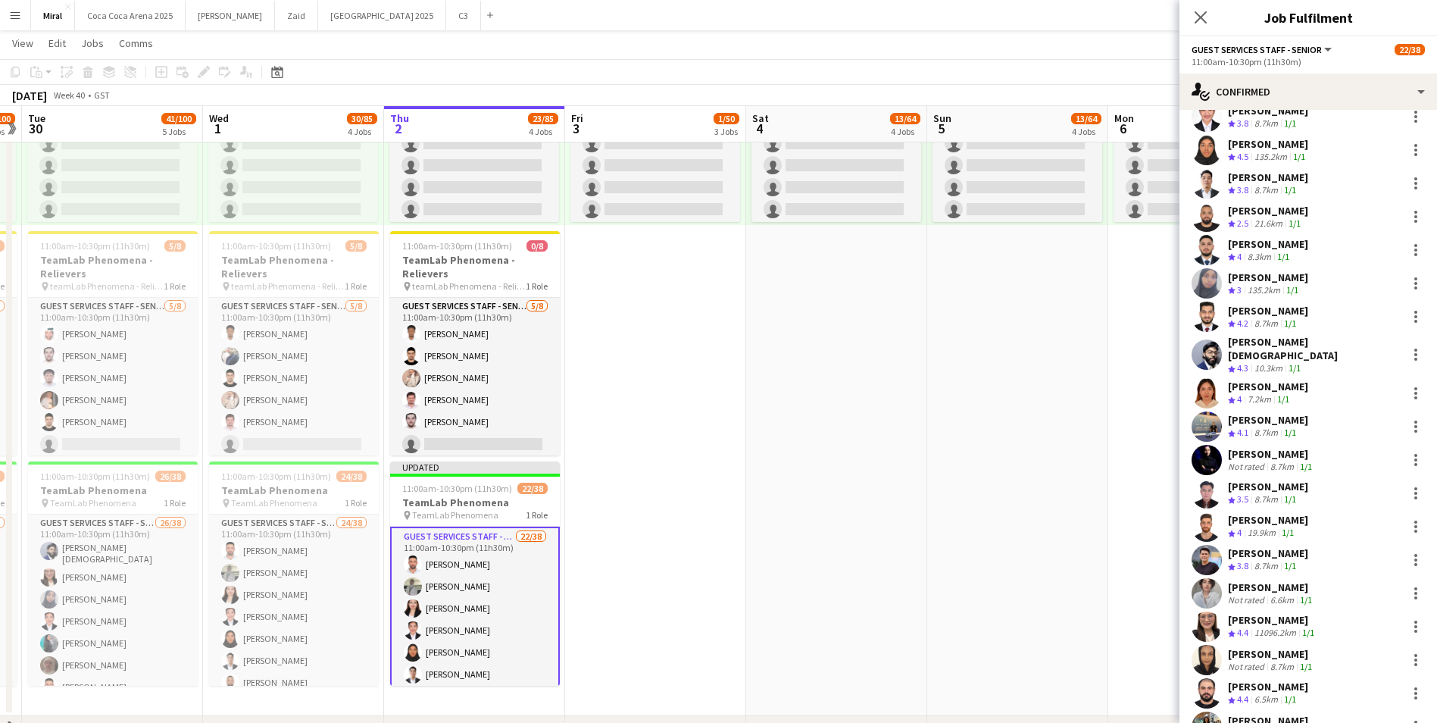
click at [1059, 504] on app-date-cell "10:00am-8:00pm (10h) 0/38 pin TeamLab Phenomena 1 Role Guest Services Staff - S…" at bounding box center [1017, 333] width 181 height 765
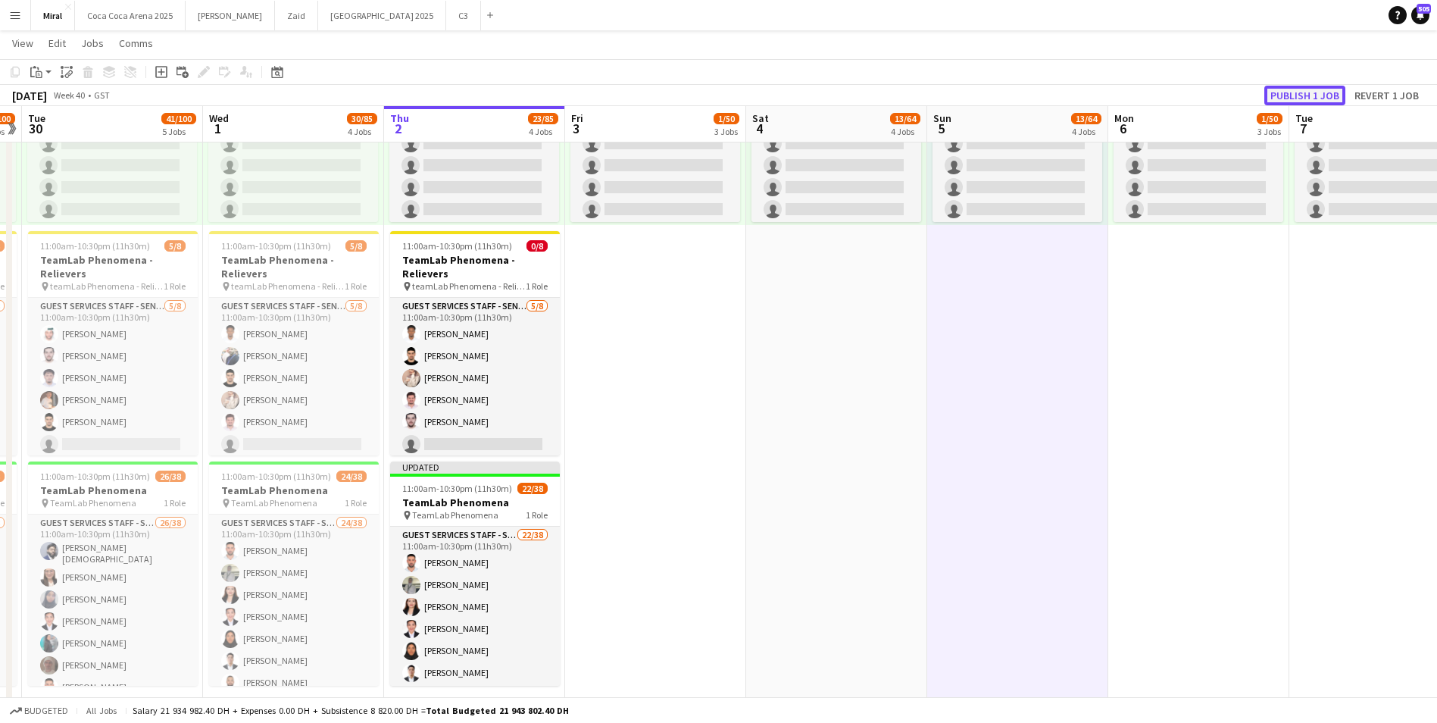
click at [1320, 97] on button "Publish 1 job" at bounding box center [1304, 96] width 81 height 20
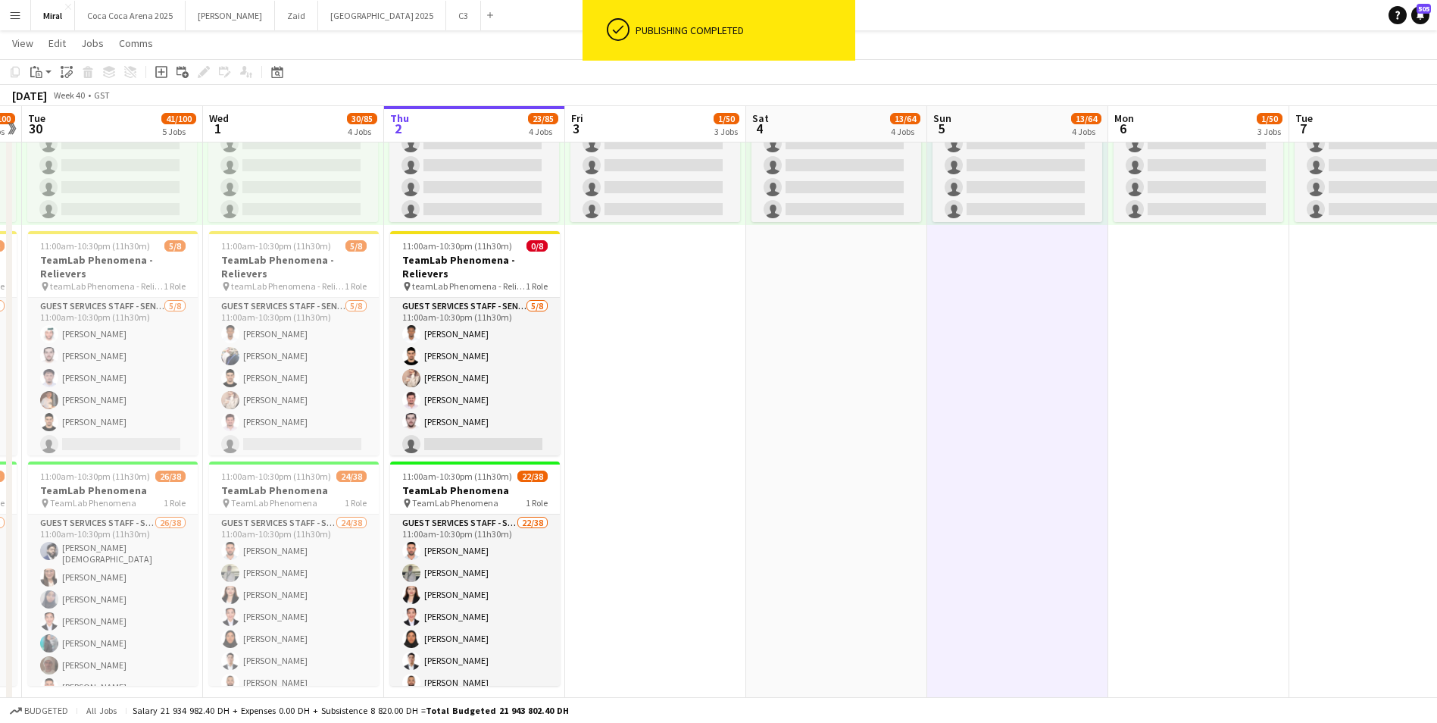
click at [664, 484] on app-date-cell "10:00am-8:00pm (10h) 0/38 pin TeamLab Phenomena 1 Role Guest Services Staff - S…" at bounding box center [655, 333] width 181 height 765
